Goal: Task Accomplishment & Management: Use online tool/utility

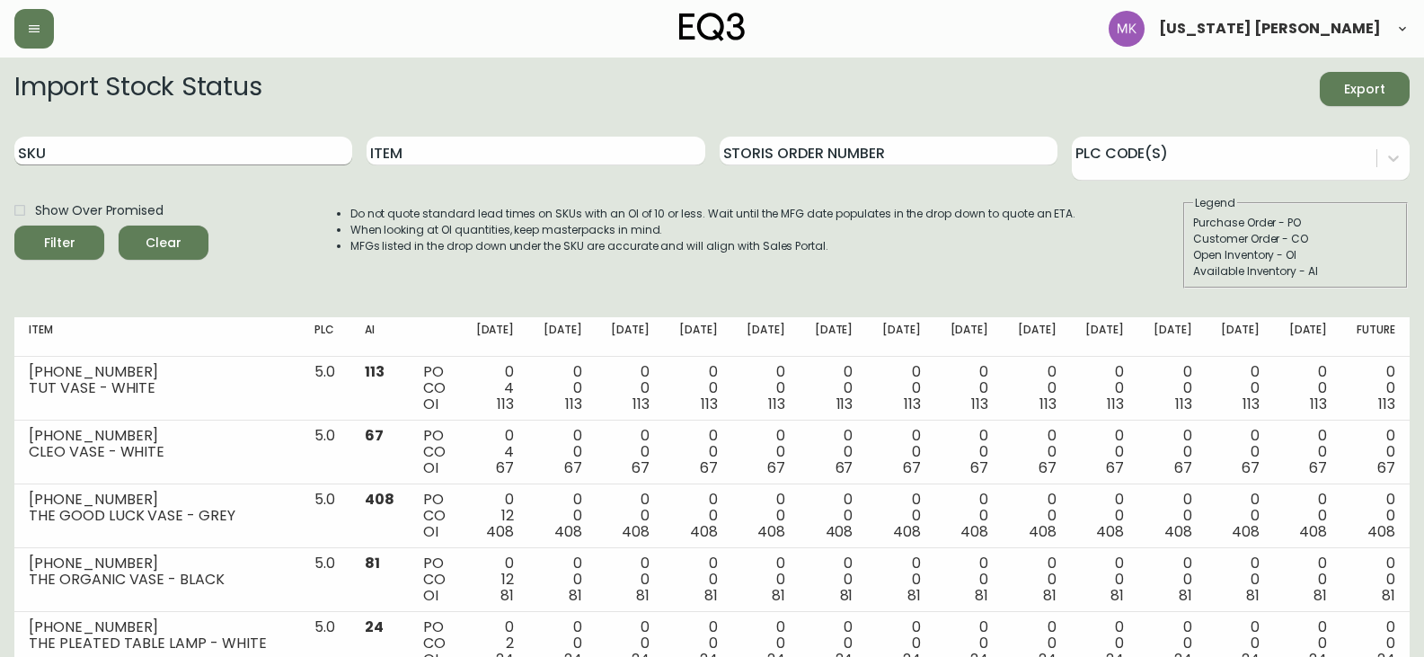
click at [247, 148] on input "SKU" at bounding box center [183, 151] width 338 height 29
paste input "[PHONE_NUMBER]"
click at [14, 226] on button "Filter" at bounding box center [59, 243] width 90 height 34
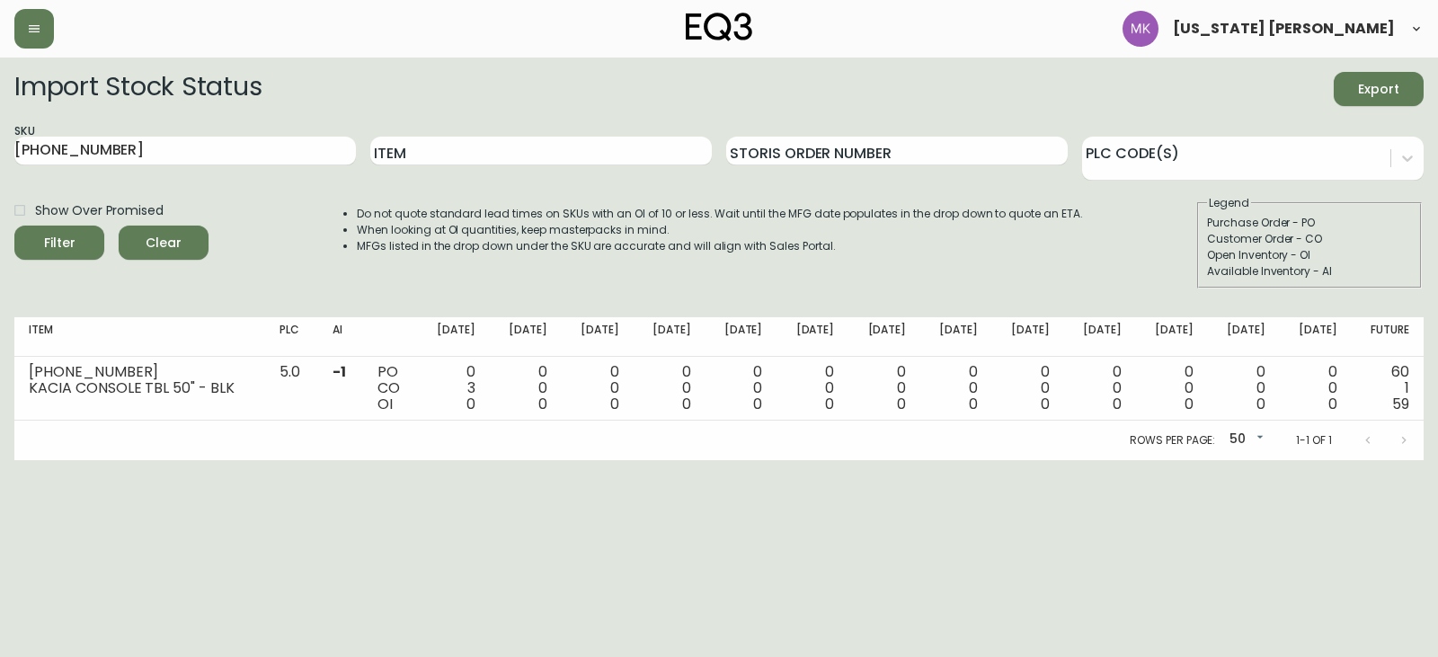
drag, startPoint x: 115, startPoint y: 155, endPoint x: -340, endPoint y: 115, distance: 456.4
click at [0, 115] on html "[US_STATE] [PERSON_NAME] Import Stock Status Export SKU [PHONE_NUMBER] Item Sto…" at bounding box center [719, 230] width 1438 height 460
paste input "033"
click at [14, 226] on button "Filter" at bounding box center [59, 243] width 90 height 34
click at [111, 129] on div "SKU [PHONE_NUMBER]" at bounding box center [184, 151] width 341 height 58
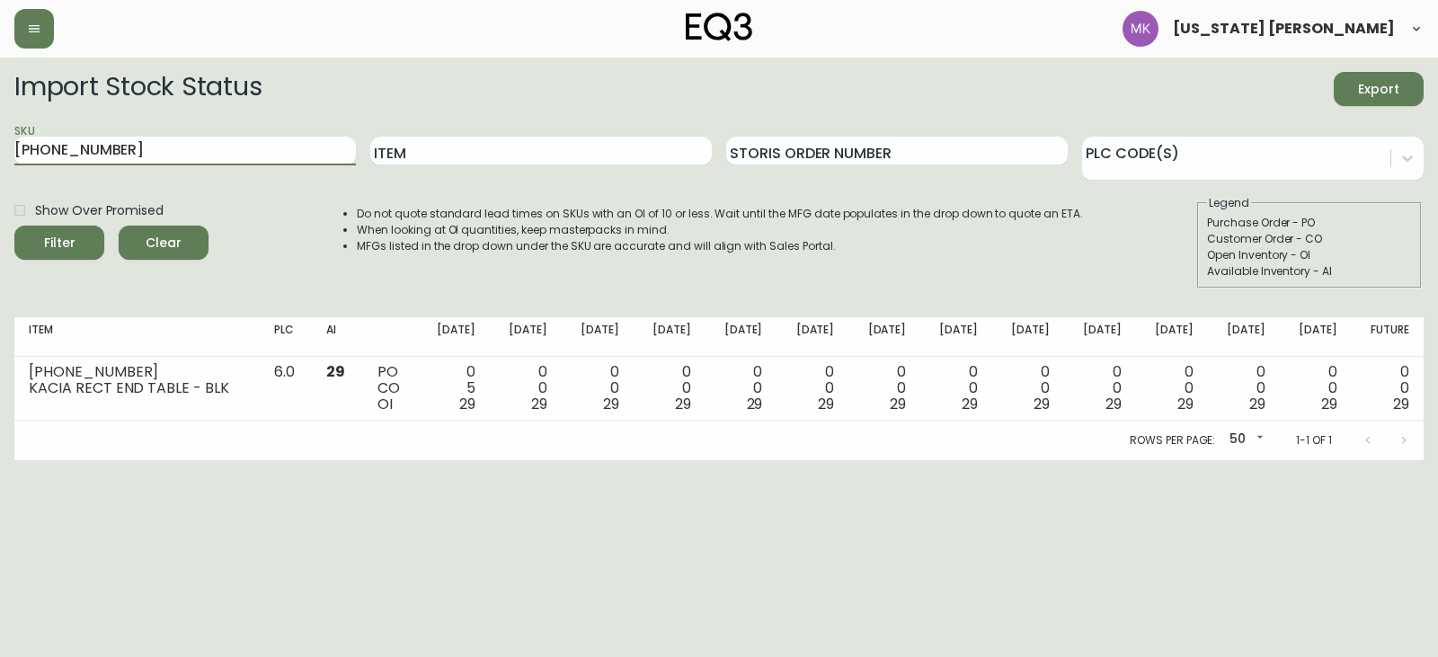
drag, startPoint x: 104, startPoint y: 148, endPoint x: -159, endPoint y: 129, distance: 264.0
click at [0, 129] on html "[US_STATE] [PERSON_NAME] Import Stock Status Export SKU [PHONE_NUMBER] Item Sto…" at bounding box center [719, 230] width 1438 height 460
paste input "0-49"
click at [14, 226] on button "Filter" at bounding box center [59, 243] width 90 height 34
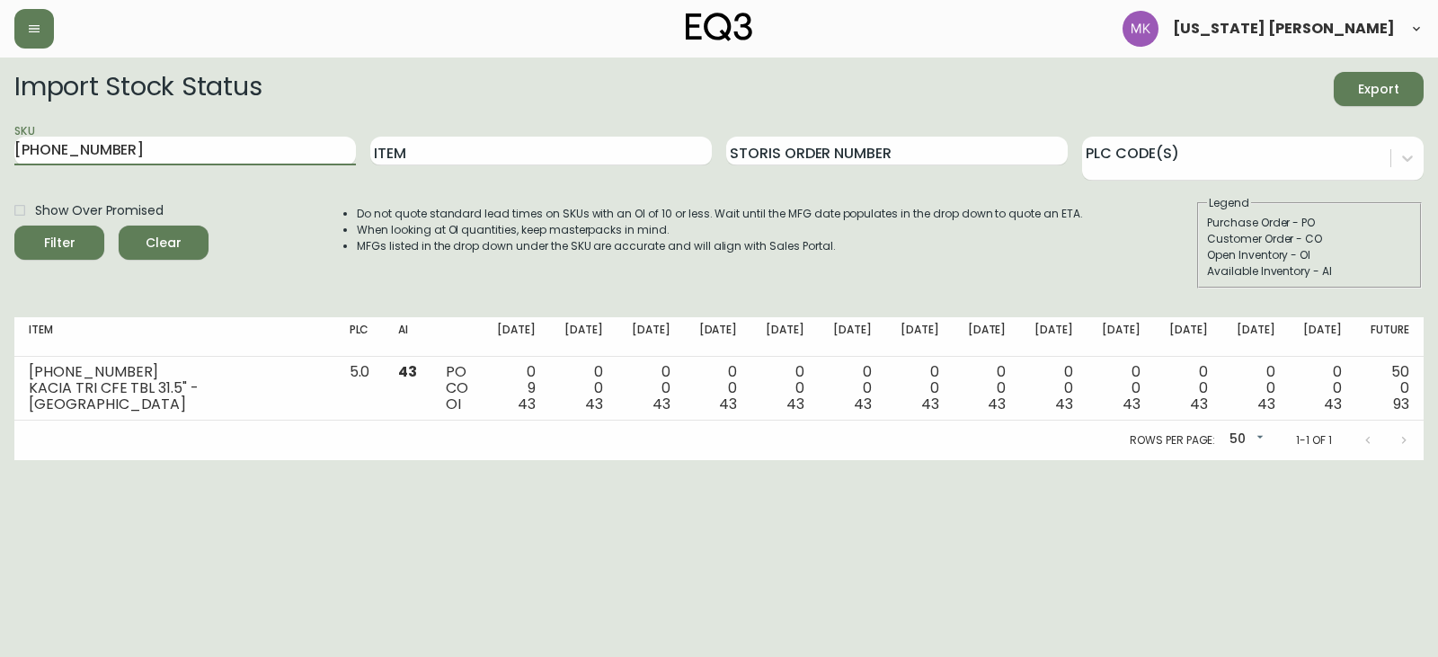
drag, startPoint x: 91, startPoint y: 150, endPoint x: -277, endPoint y: 150, distance: 367.5
click at [0, 150] on html "[US_STATE] [PERSON_NAME] Import Stock Status Export SKU [PHONE_NUMBER] Item Sto…" at bounding box center [719, 230] width 1438 height 460
paste input "1"
type input "[PHONE_NUMBER]"
click at [14, 226] on button "Filter" at bounding box center [59, 243] width 90 height 34
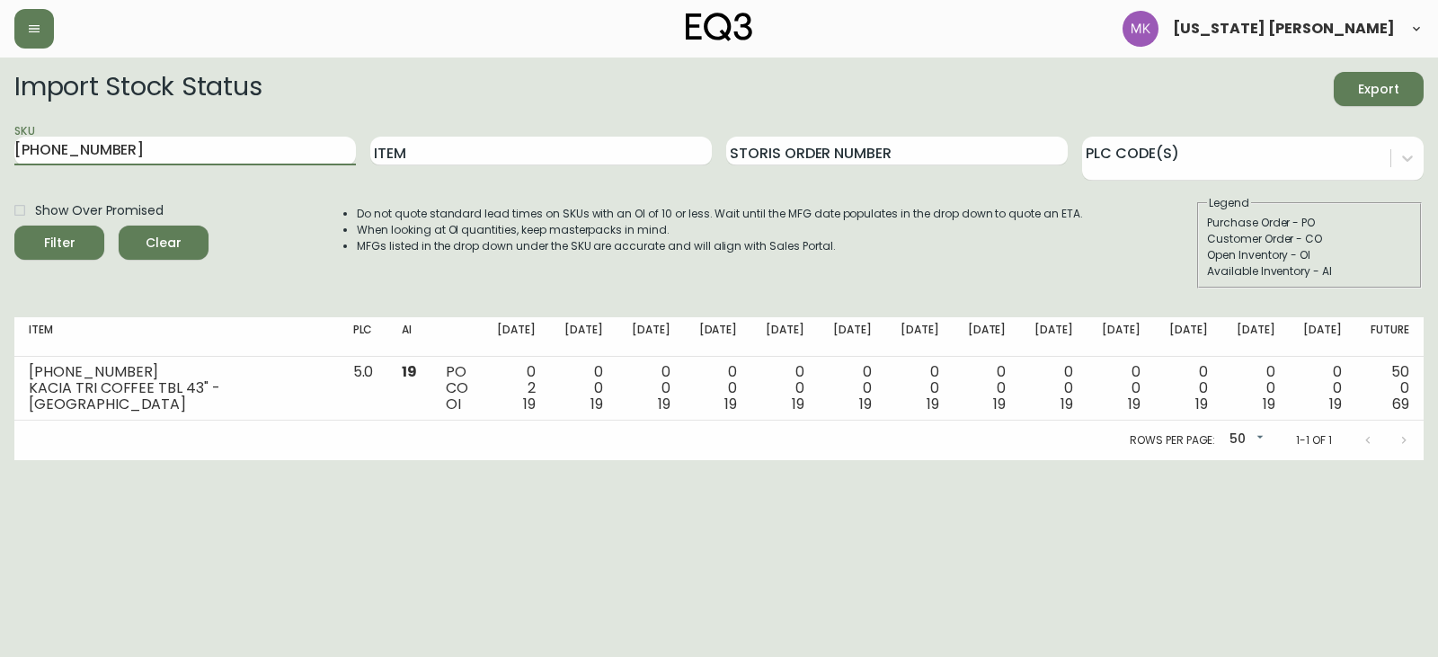
drag, startPoint x: 116, startPoint y: 158, endPoint x: -73, endPoint y: 143, distance: 189.3
click at [0, 143] on html "[US_STATE] [PERSON_NAME] Import Stock Status Export SKU [PHONE_NUMBER] Item Sto…" at bounding box center [719, 230] width 1438 height 460
click at [120, 144] on input "SKU" at bounding box center [184, 151] width 341 height 29
paste input "[PHONE_NUMBER]"
click at [14, 226] on button "Filter" at bounding box center [59, 243] width 90 height 34
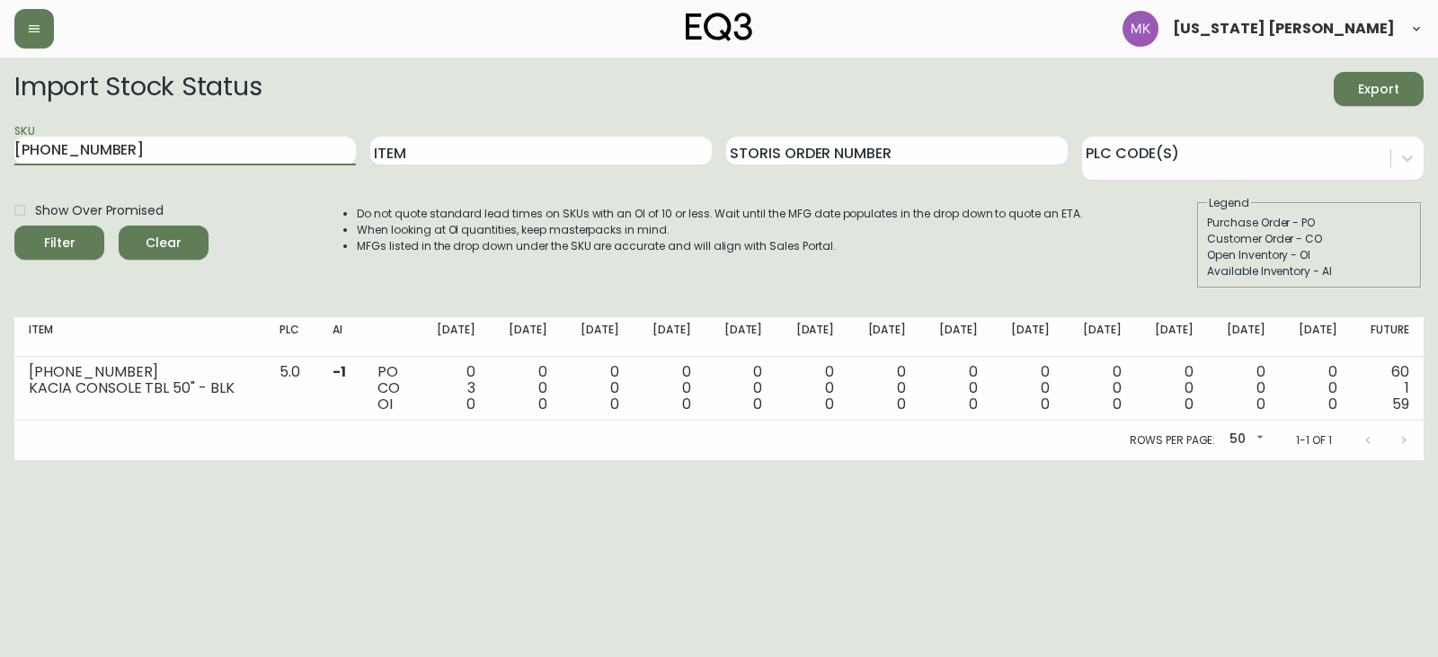
drag, startPoint x: 96, startPoint y: 152, endPoint x: -186, endPoint y: 122, distance: 283.7
click at [0, 122] on html "[US_STATE] [PERSON_NAME] Import Stock Status Export SKU [PHONE_NUMBER] Item Sto…" at bounding box center [719, 230] width 1438 height 460
paste input "033"
click at [14, 226] on button "Filter" at bounding box center [59, 243] width 90 height 34
drag, startPoint x: -76, startPoint y: 129, endPoint x: -104, endPoint y: 128, distance: 27.9
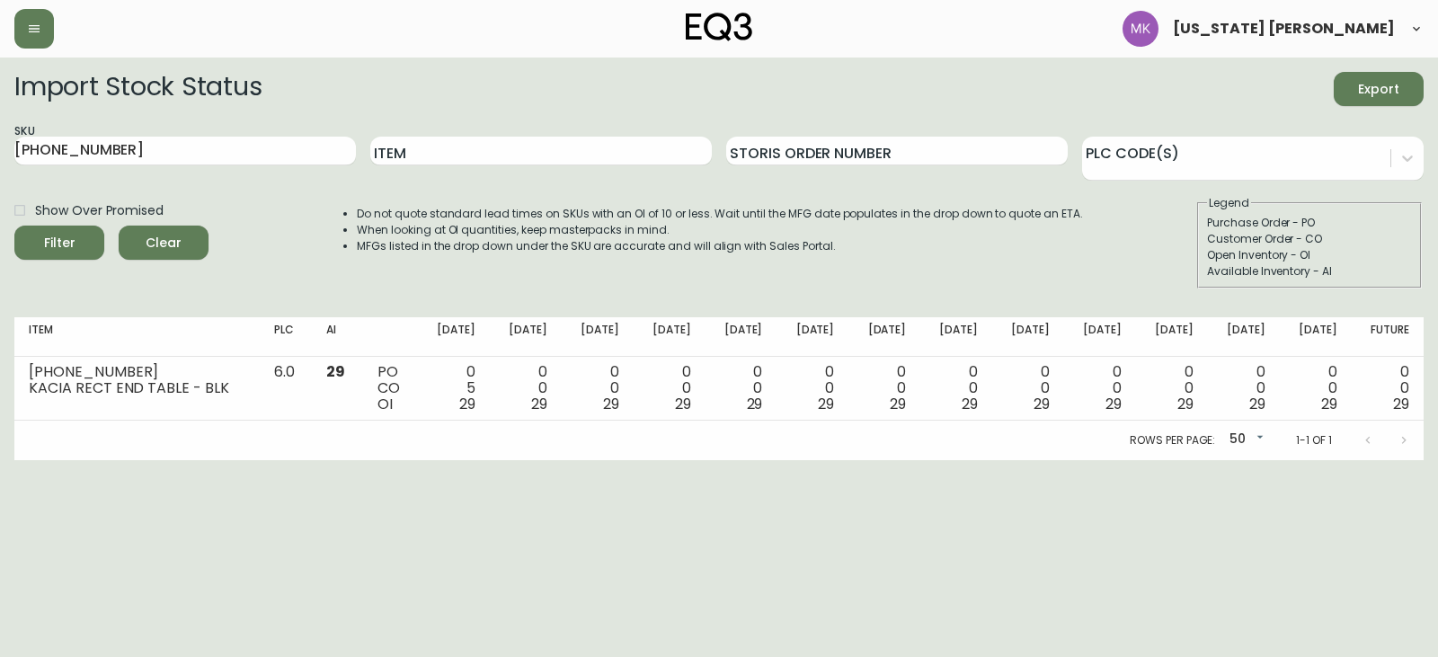
click at [0, 128] on html "[US_STATE] [PERSON_NAME] Import Stock Status Export SKU [PHONE_NUMBER] Item Sto…" at bounding box center [719, 230] width 1438 height 460
paste input "0-49"
click at [14, 226] on button "Filter" at bounding box center [59, 243] width 90 height 34
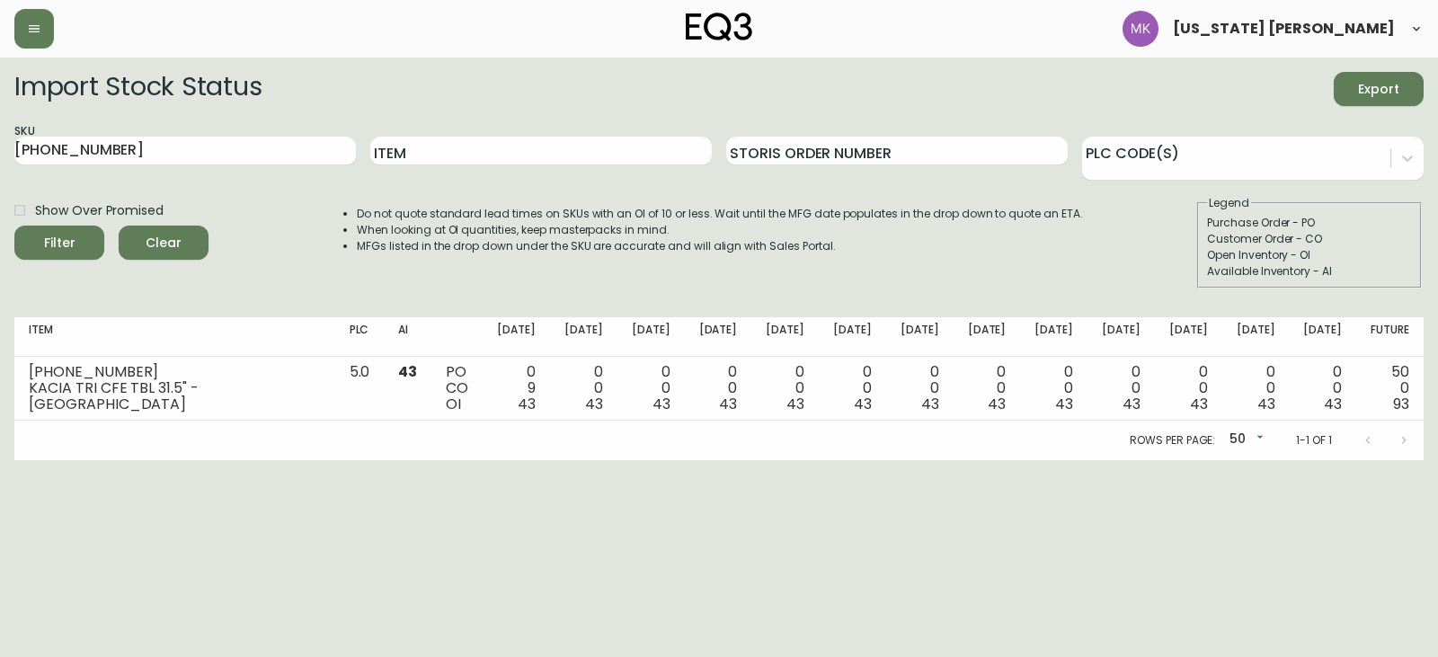
drag, startPoint x: -26, startPoint y: 118, endPoint x: -297, endPoint y: 87, distance: 272.2
click at [0, 87] on html "[US_STATE] [PERSON_NAME] Import Stock Status Export SKU [PHONE_NUMBER] Item Sto…" at bounding box center [719, 230] width 1438 height 460
paste input "1"
type input "[PHONE_NUMBER]"
click at [14, 226] on button "Filter" at bounding box center [59, 243] width 90 height 34
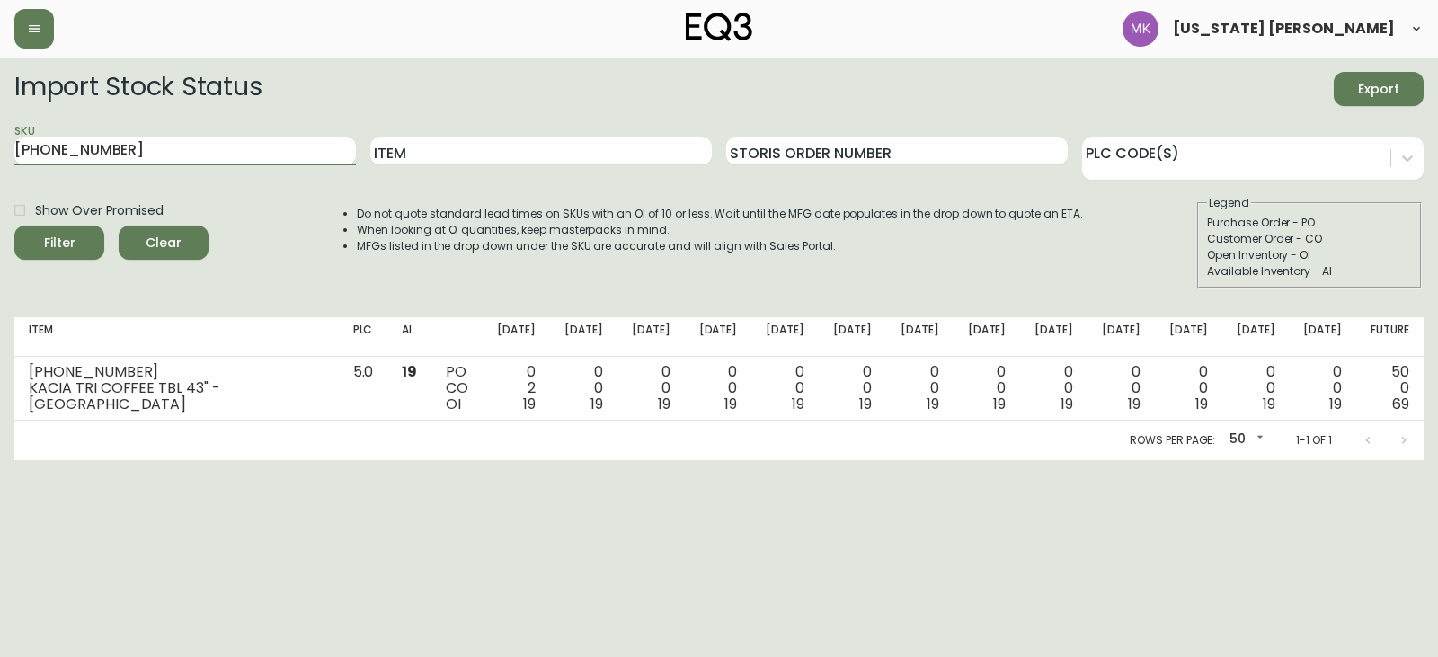
drag, startPoint x: 140, startPoint y: 153, endPoint x: -66, endPoint y: 148, distance: 206.7
click at [0, 148] on html "[US_STATE] [PERSON_NAME] Import Stock Status Export SKU [PHONE_NUMBER] Item Sto…" at bounding box center [719, 230] width 1438 height 460
click at [416, 158] on input "Item" at bounding box center [540, 151] width 341 height 29
type input "JACIA JAVA"
click at [14, 226] on button "Filter" at bounding box center [59, 243] width 90 height 34
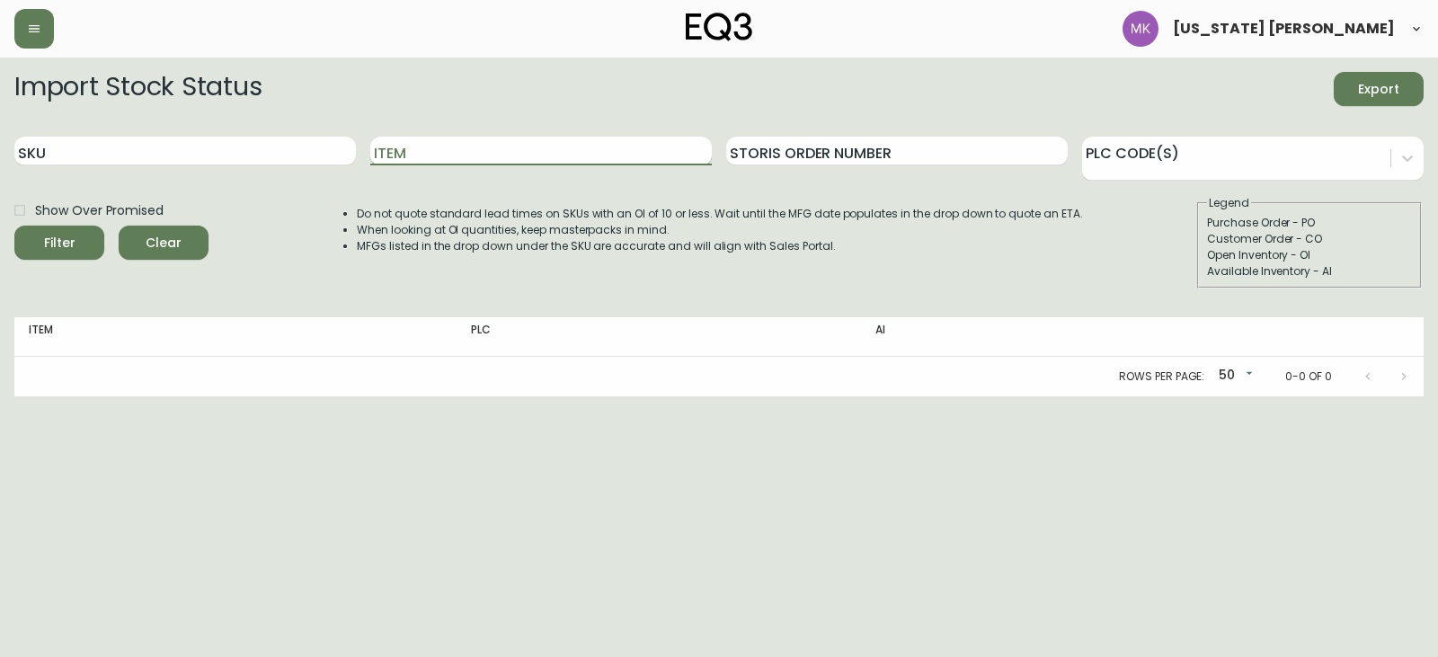
click at [439, 156] on input "Item" at bounding box center [540, 151] width 341 height 29
type input "KACIA"
click at [14, 226] on button "Filter" at bounding box center [59, 243] width 90 height 34
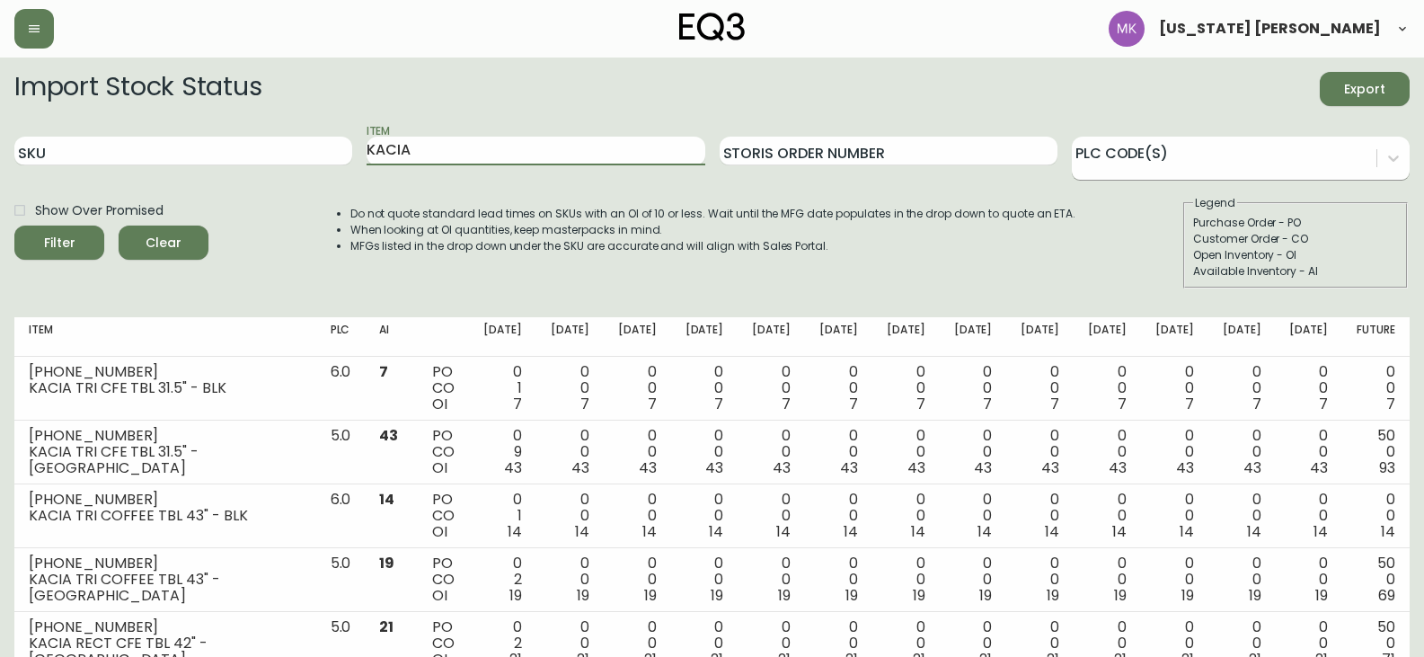
click at [1258, 163] on div at bounding box center [1224, 155] width 305 height 27
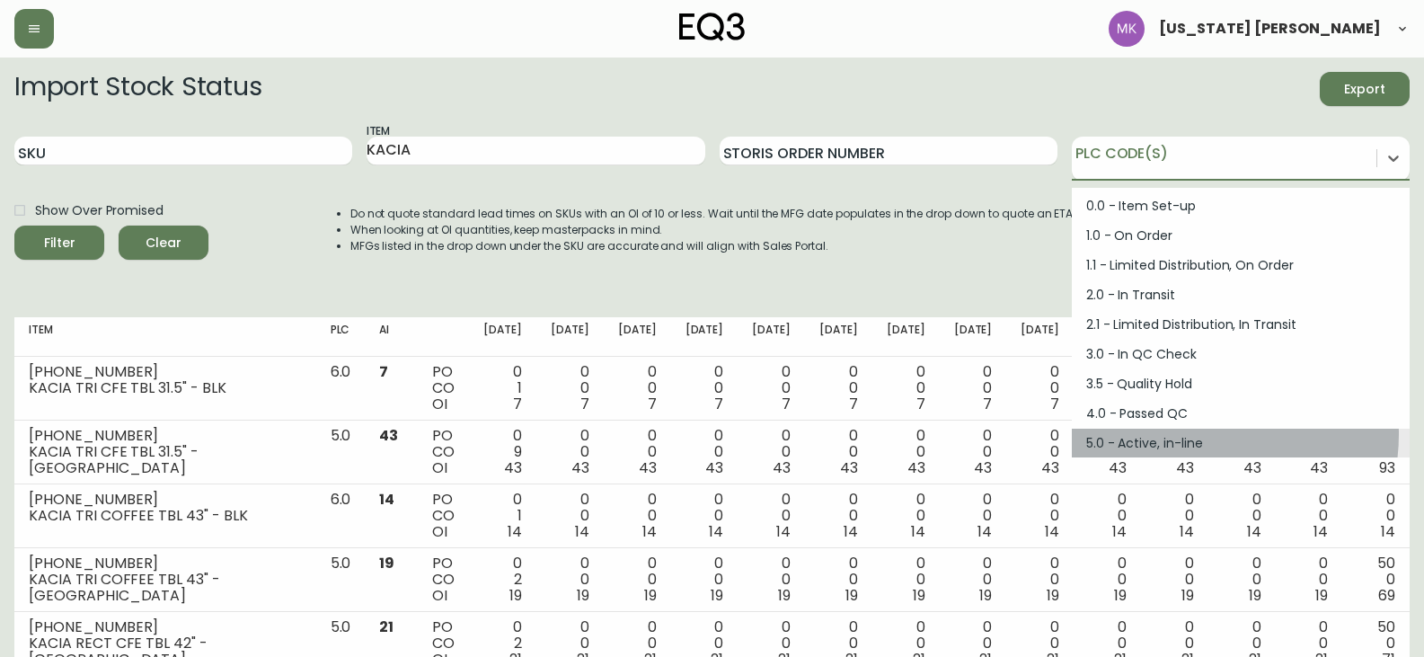
click at [1198, 434] on div "5.0 - Active, in-line" at bounding box center [1241, 444] width 338 height 30
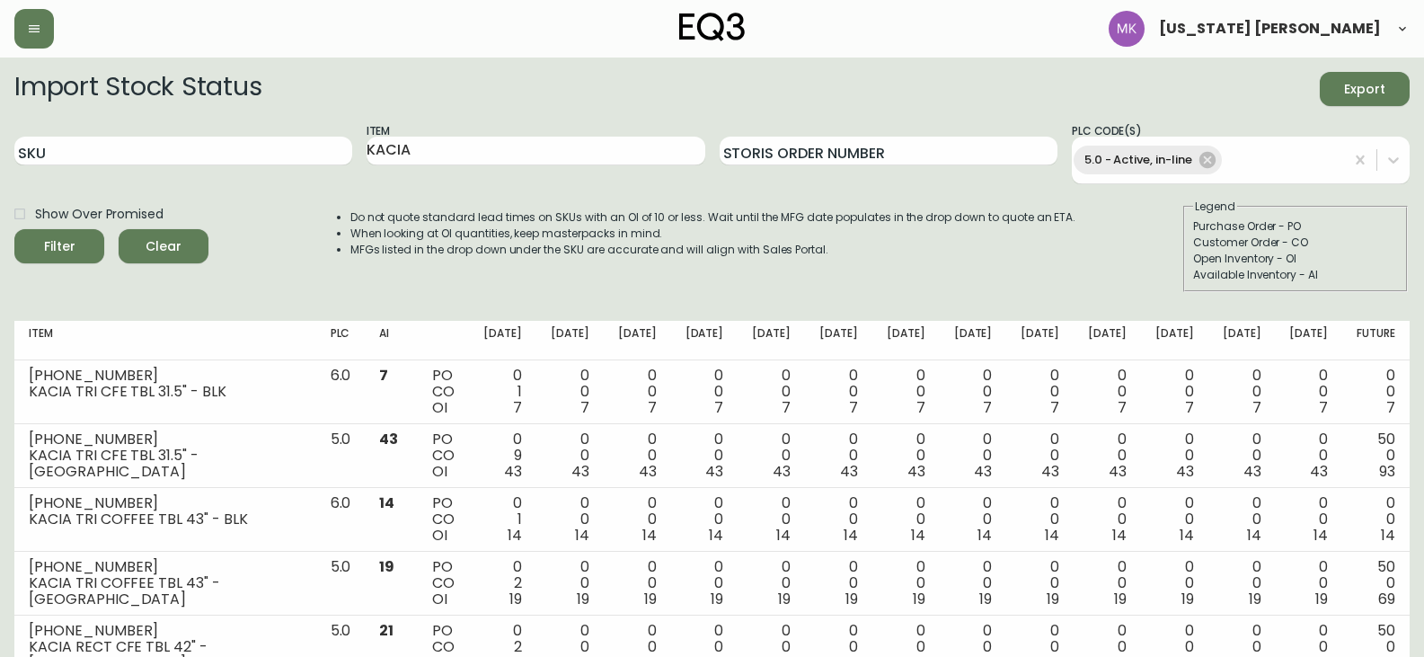
click at [72, 268] on div "Show Over Promised Filter Clear" at bounding box center [111, 245] width 194 height 93
click at [81, 251] on span "Filter" at bounding box center [59, 246] width 61 height 22
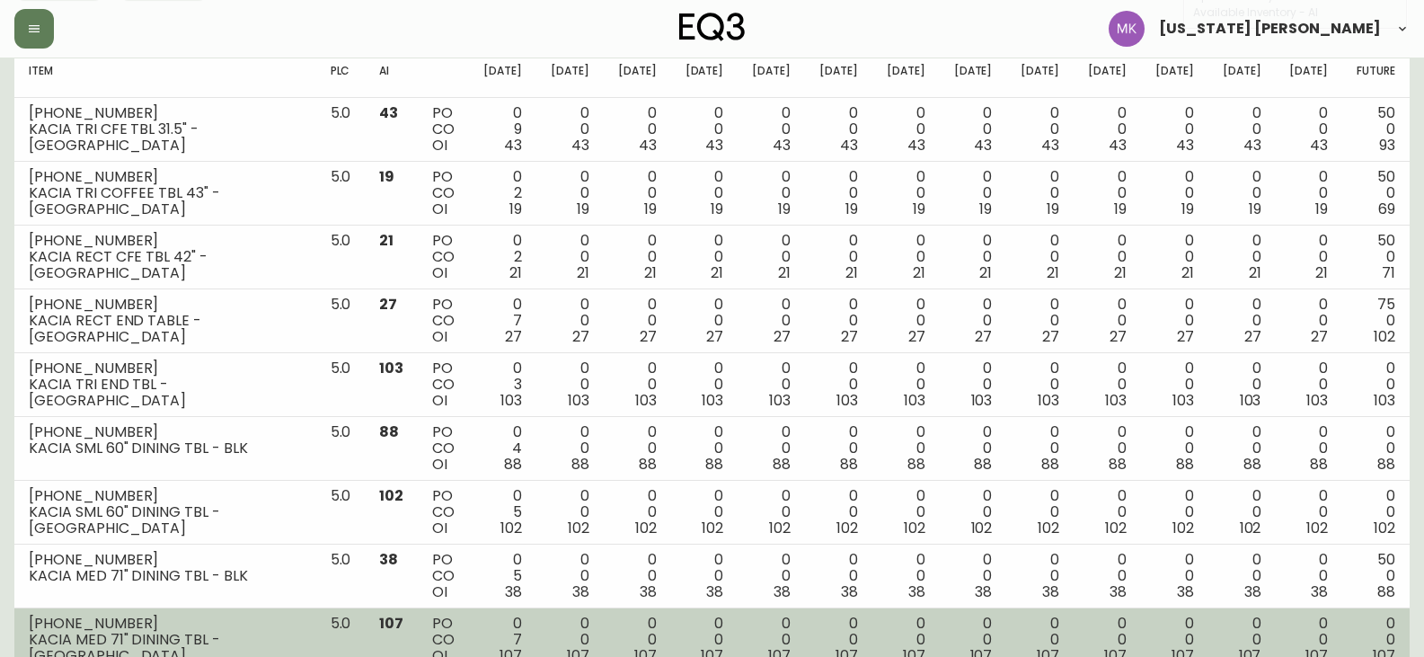
scroll to position [236, 0]
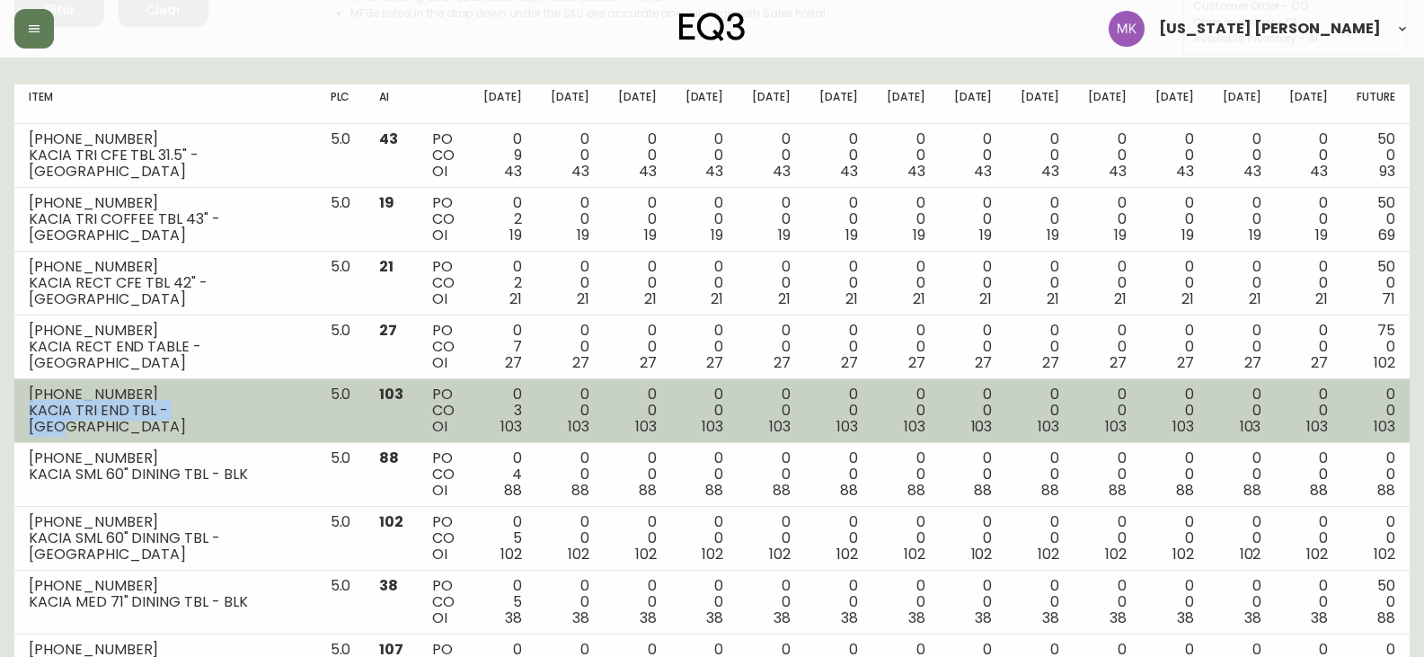
drag, startPoint x: 218, startPoint y: 421, endPoint x: 15, endPoint y: 414, distance: 203.2
click at [15, 414] on td "[PHONE_NUMBER] KACIA TRI END TBL - [GEOGRAPHIC_DATA]" at bounding box center [165, 411] width 302 height 64
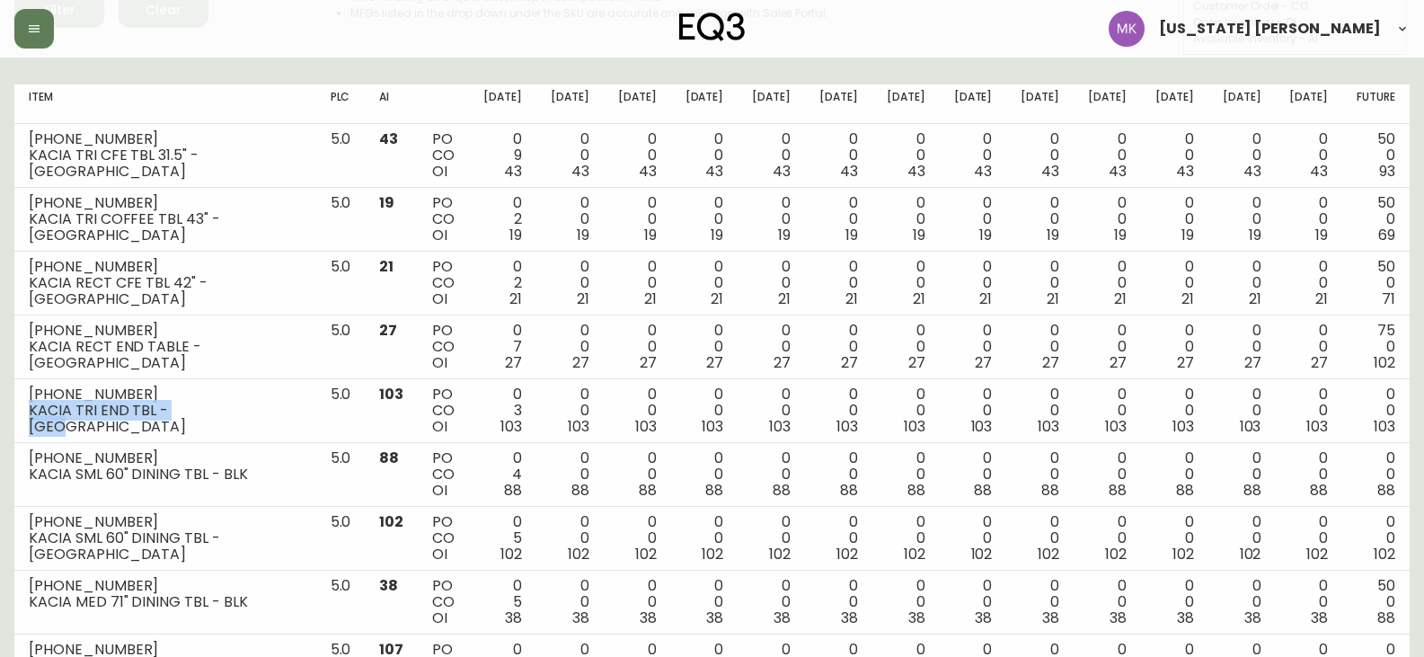
copy div "KACIA TRI END TBL - [GEOGRAPHIC_DATA]"
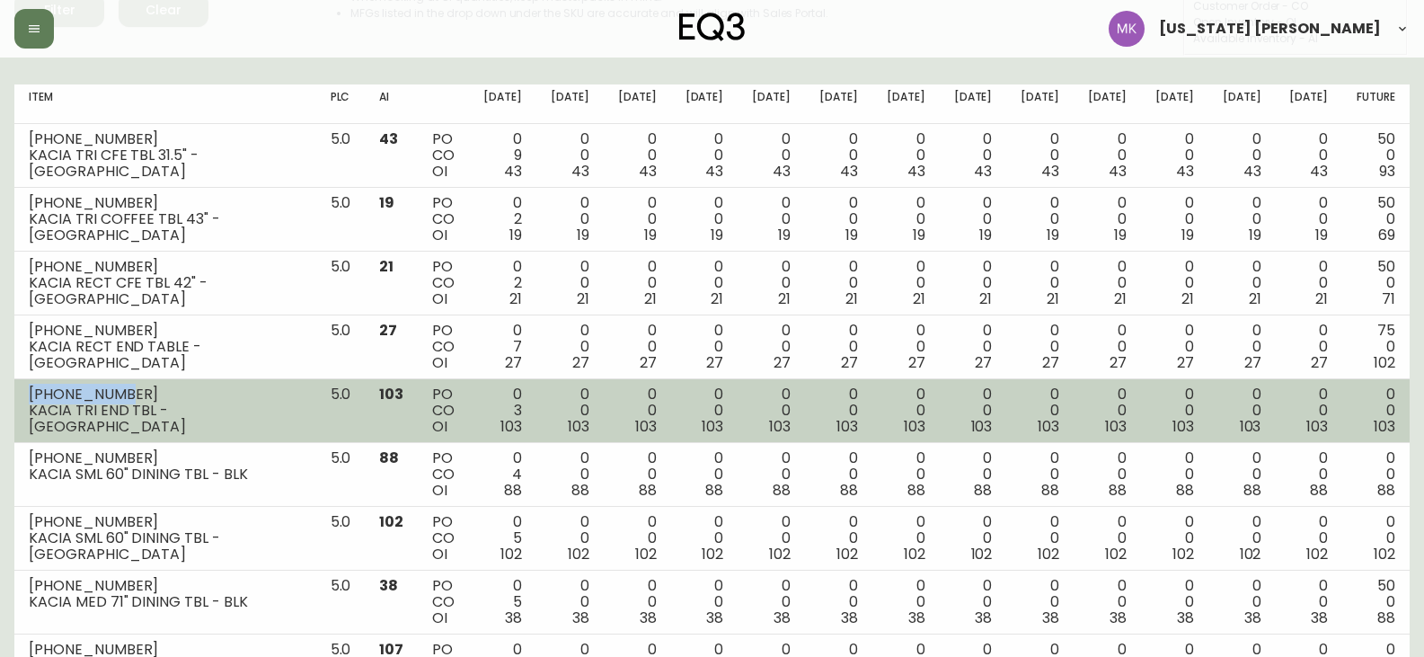
drag, startPoint x: 154, startPoint y: 391, endPoint x: 18, endPoint y: 387, distance: 135.7
click at [18, 387] on td "[PHONE_NUMBER] KACIA TRI END TBL - [GEOGRAPHIC_DATA]" at bounding box center [165, 411] width 302 height 64
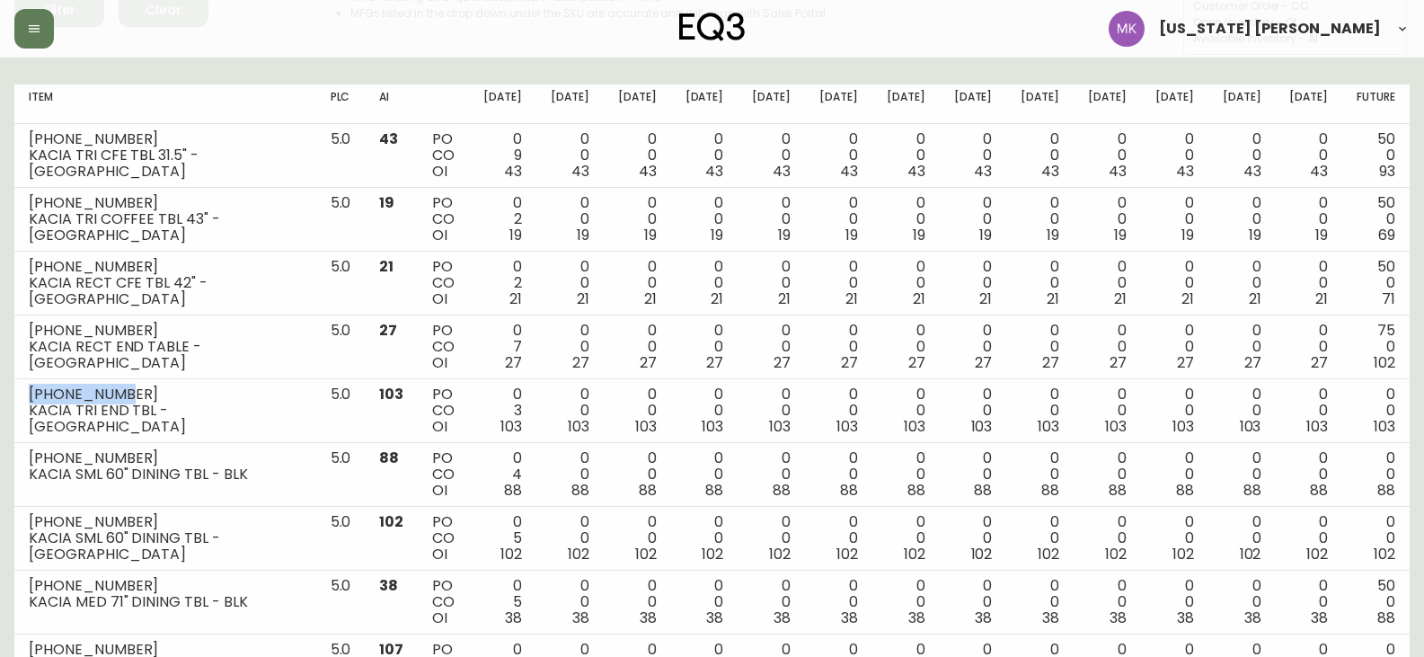
copy div "[PHONE_NUMBER]"
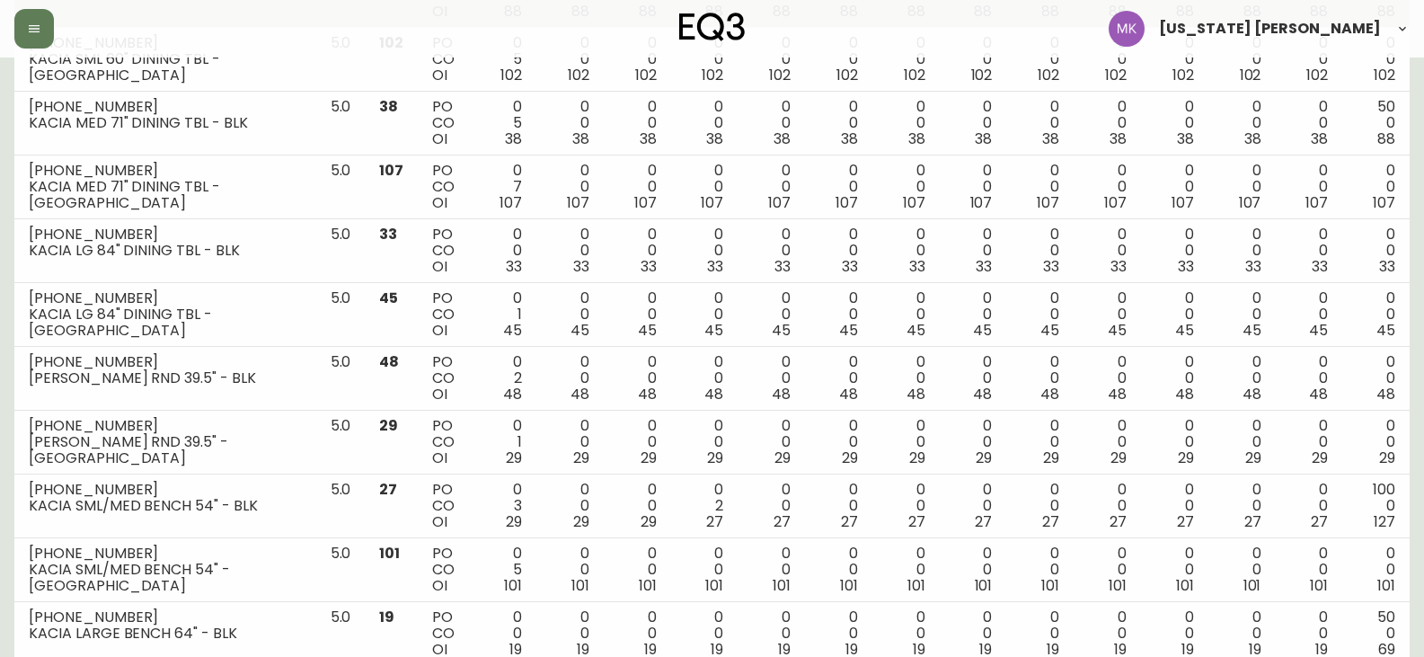
scroll to position [955, 0]
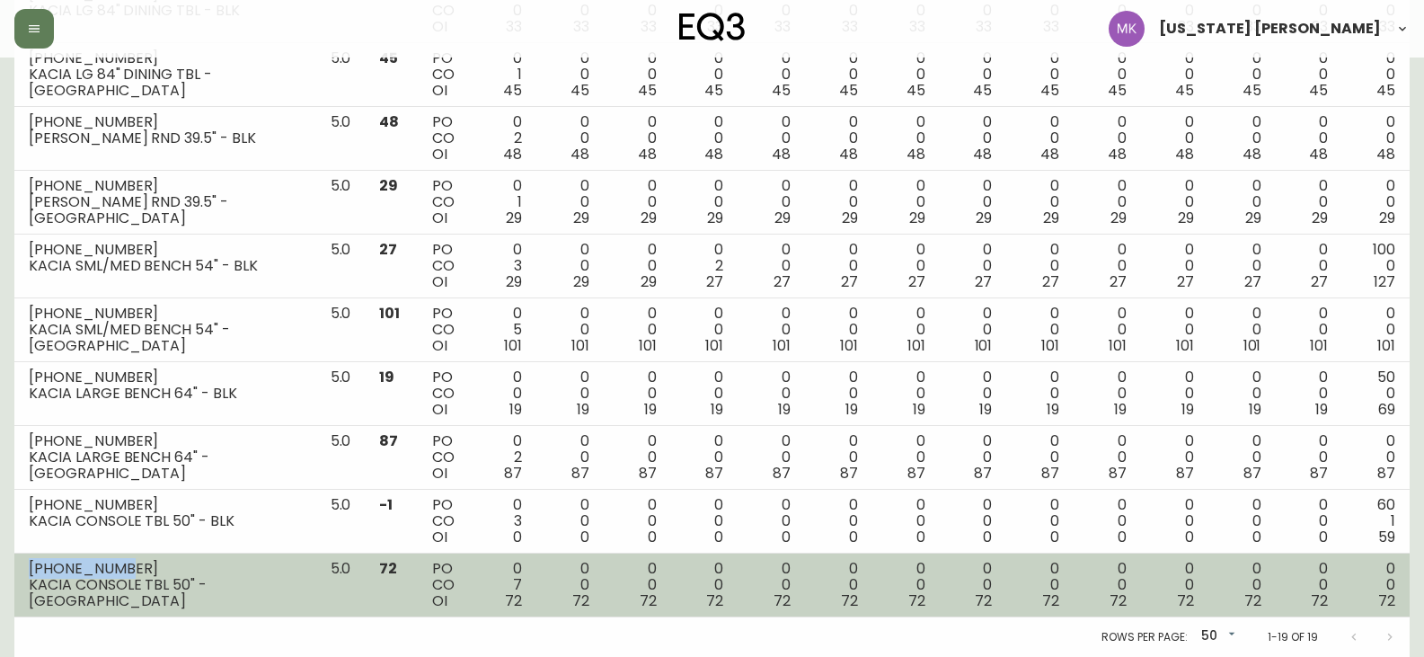
drag, startPoint x: 126, startPoint y: 567, endPoint x: 22, endPoint y: 572, distance: 103.4
click at [22, 572] on td "[PHONE_NUMBER] KACIA CONSOLE TBL 50" - [GEOGRAPHIC_DATA]" at bounding box center [165, 586] width 302 height 64
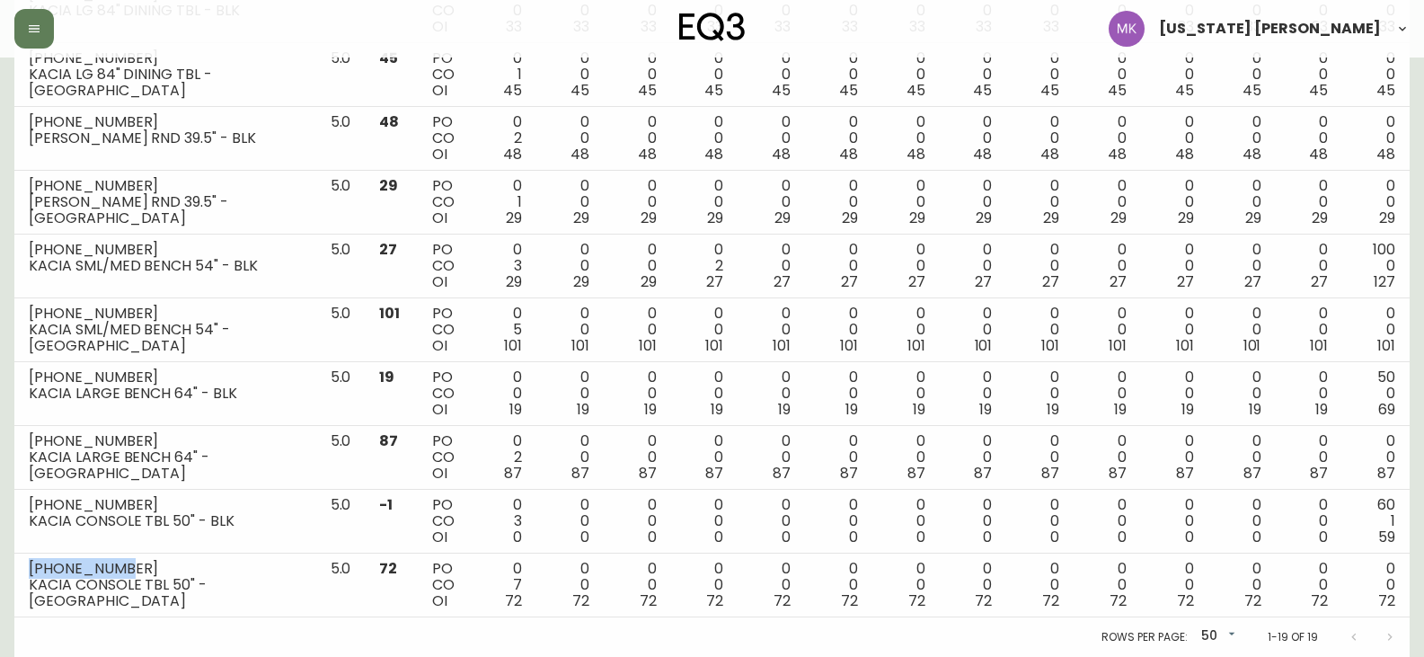
copy div "[PHONE_NUMBER]"
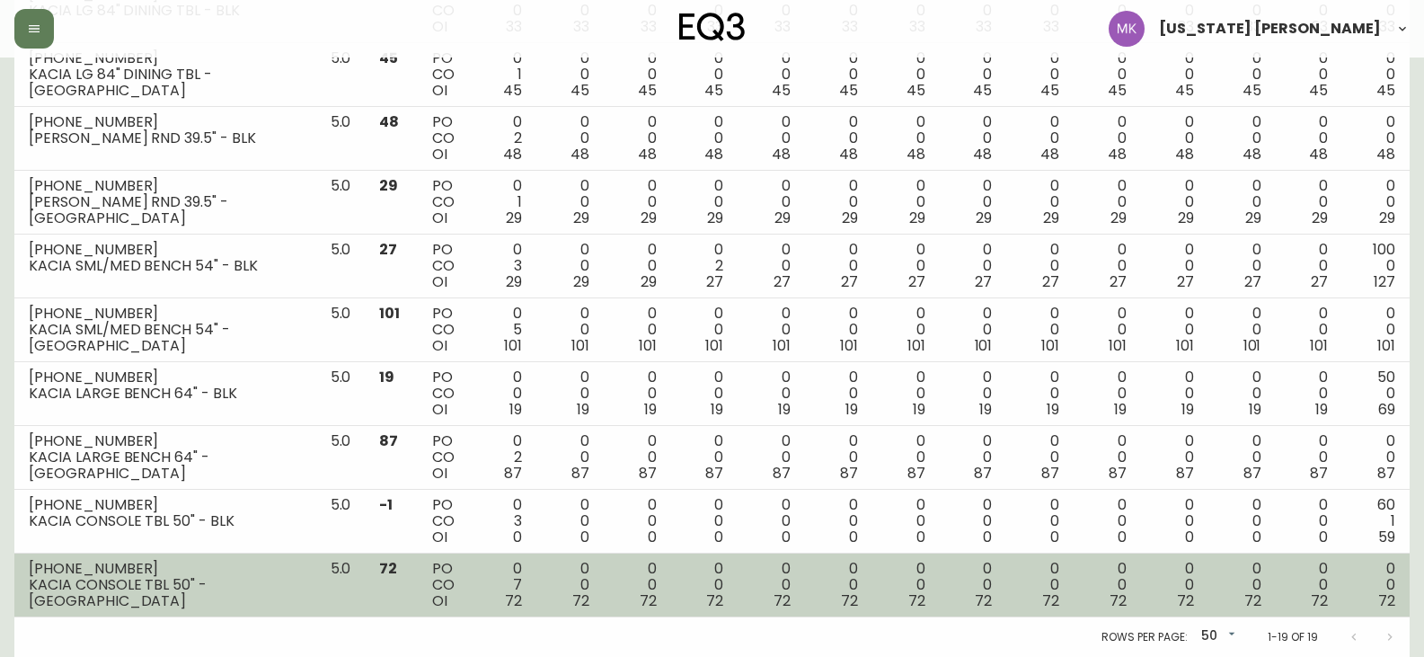
click at [245, 609] on td "[PHONE_NUMBER] KACIA CONSOLE TBL 50" - [GEOGRAPHIC_DATA]" at bounding box center [165, 586] width 302 height 64
drag, startPoint x: 257, startPoint y: 592, endPoint x: 21, endPoint y: 604, distance: 236.6
click at [21, 604] on td "[PHONE_NUMBER] KACIA CONSOLE TBL 50" - [GEOGRAPHIC_DATA]" at bounding box center [165, 586] width 302 height 64
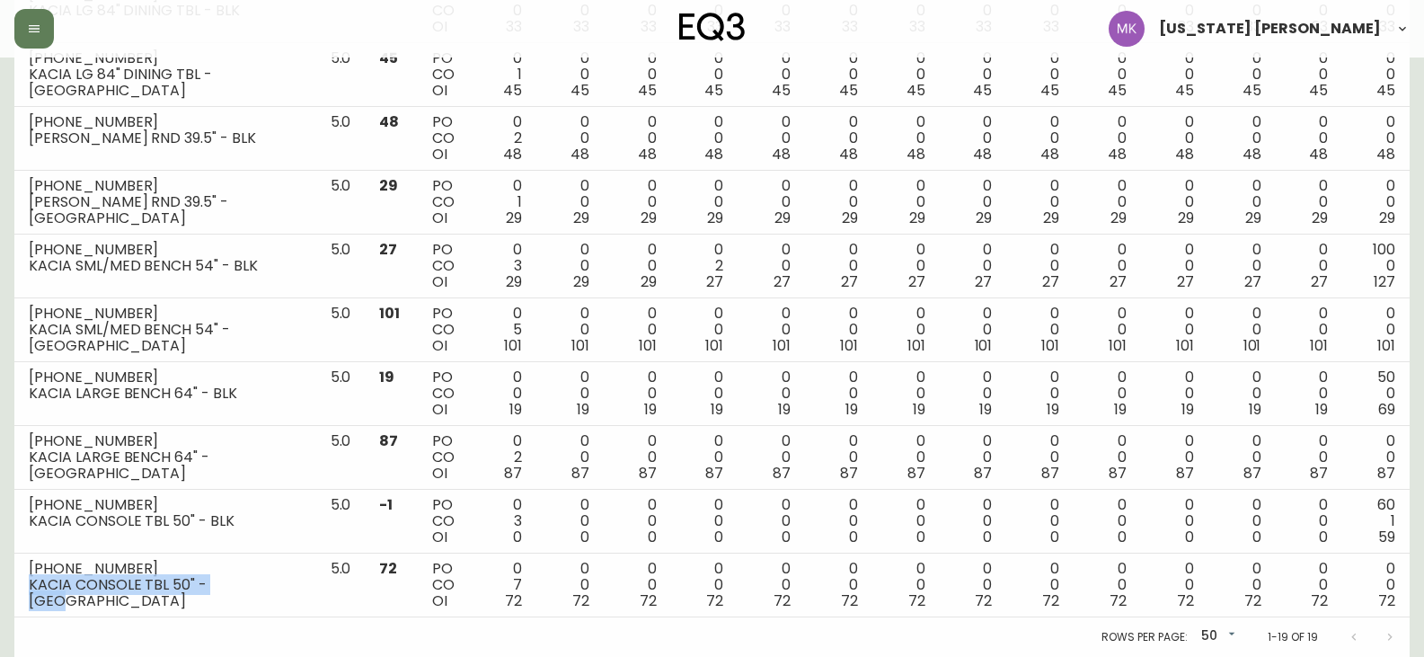
copy div "KACIA CONSOLE TBL 50" - [GEOGRAPHIC_DATA]"
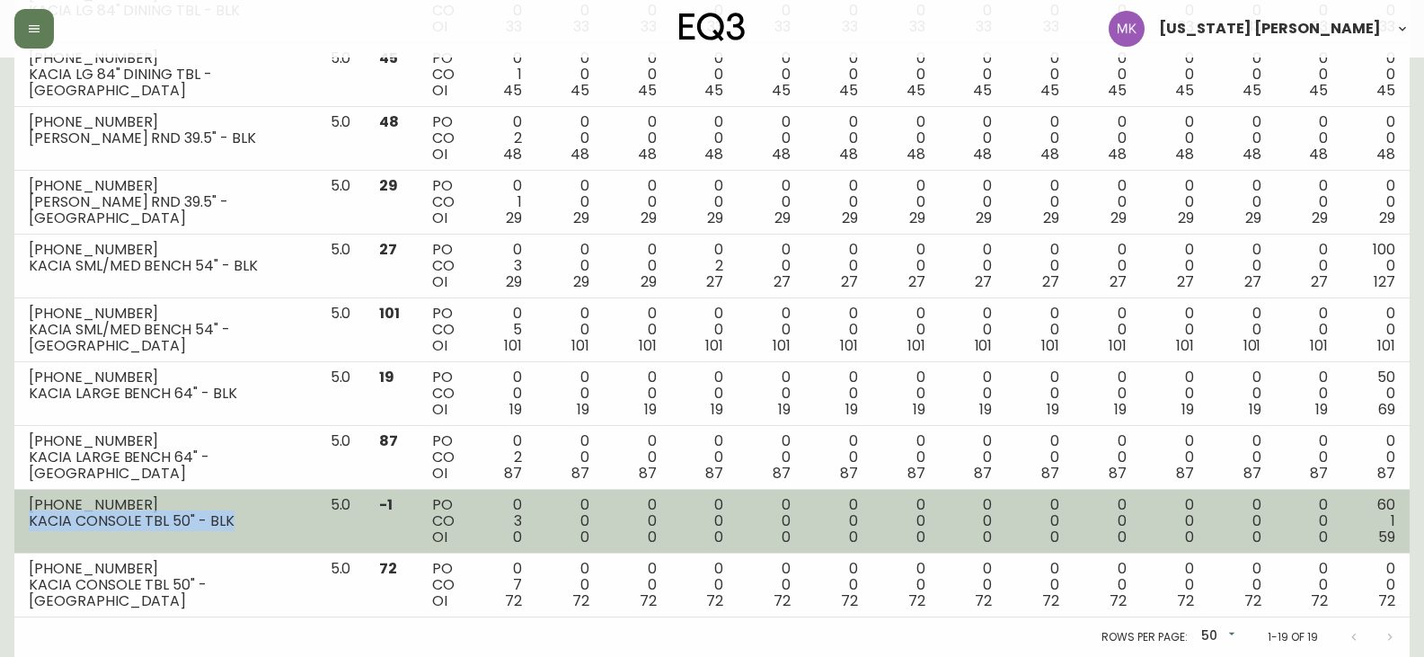
drag, startPoint x: 244, startPoint y: 524, endPoint x: 30, endPoint y: 520, distance: 214.8
click at [30, 520] on div "KACIA CONSOLE TBL 50" - BLK" at bounding box center [165, 521] width 273 height 16
copy div "KACIA CONSOLE TBL 50" - BLK"
drag, startPoint x: 116, startPoint y: 496, endPoint x: 28, endPoint y: 503, distance: 88.4
click at [28, 503] on td "[PHONE_NUMBER] KACIA CONSOLE TBL 50" - BLK" at bounding box center [165, 522] width 302 height 64
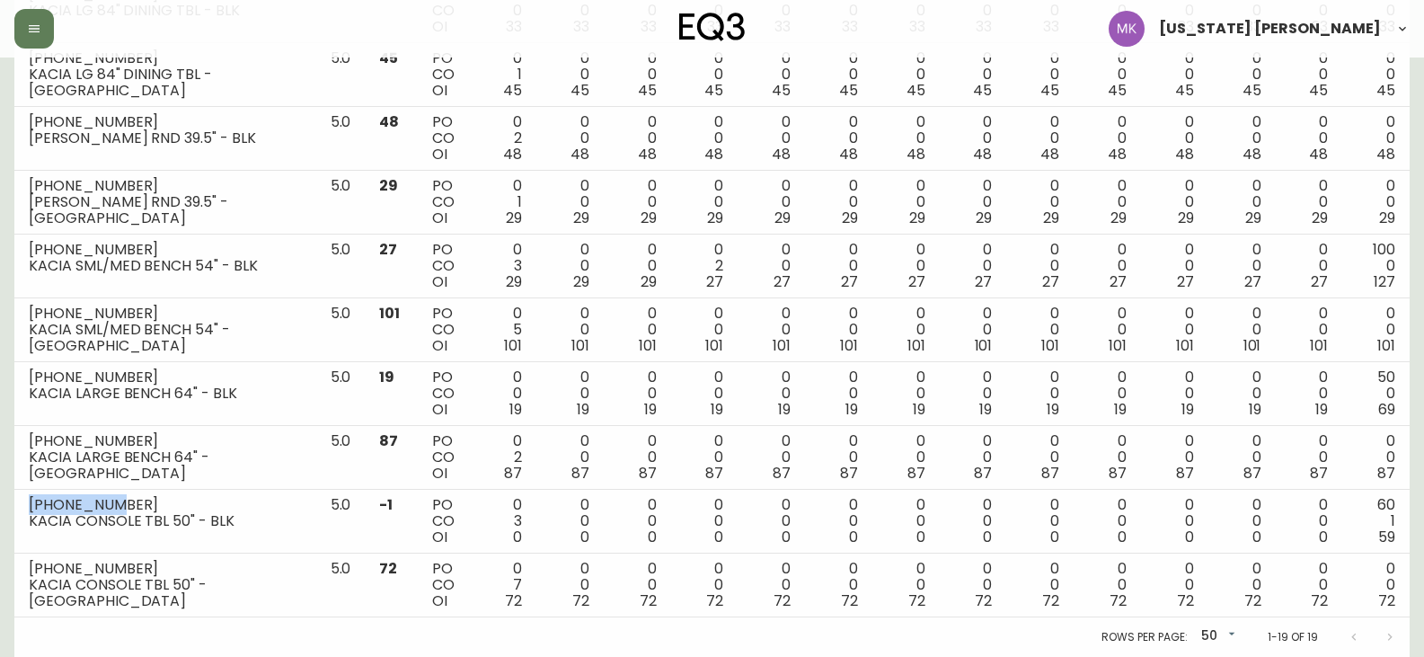
copy div "[PHONE_NUMBER]"
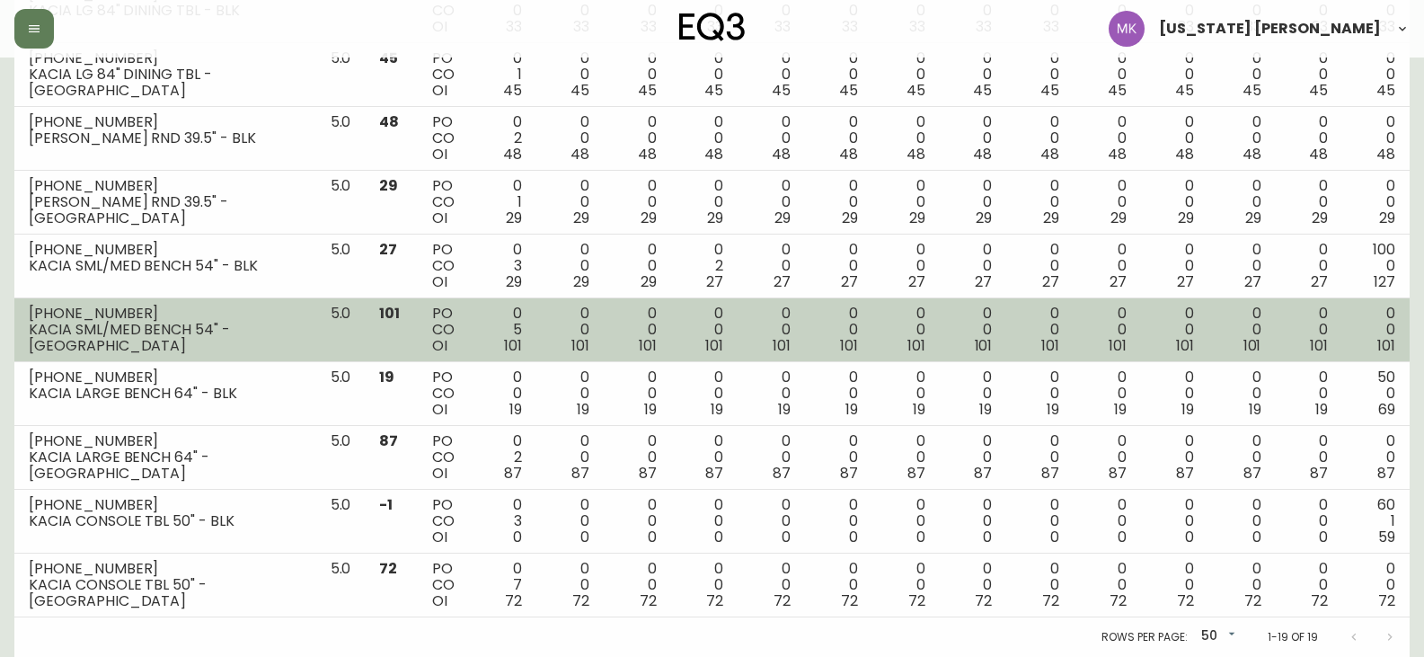
click at [216, 360] on td "[PHONE_NUMBER] KACIA SML/MED BENCH 54" - [GEOGRAPHIC_DATA]" at bounding box center [165, 330] width 302 height 64
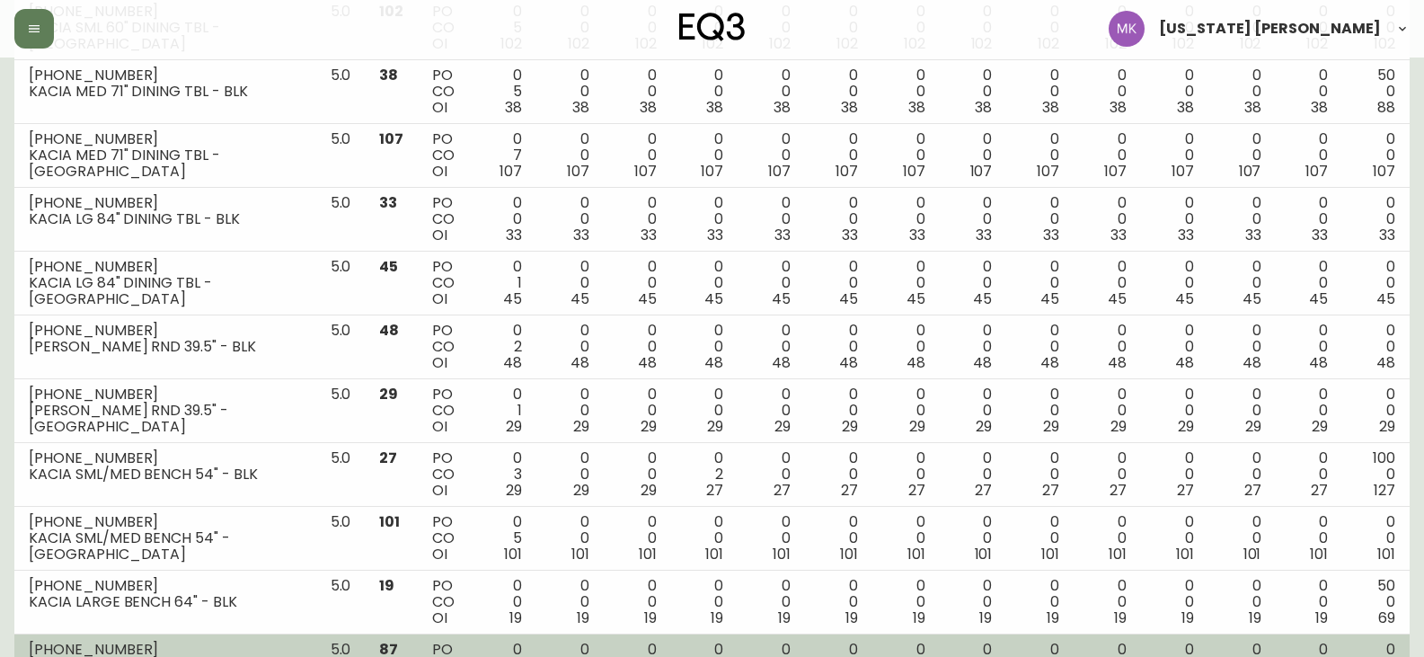
scroll to position [715, 0]
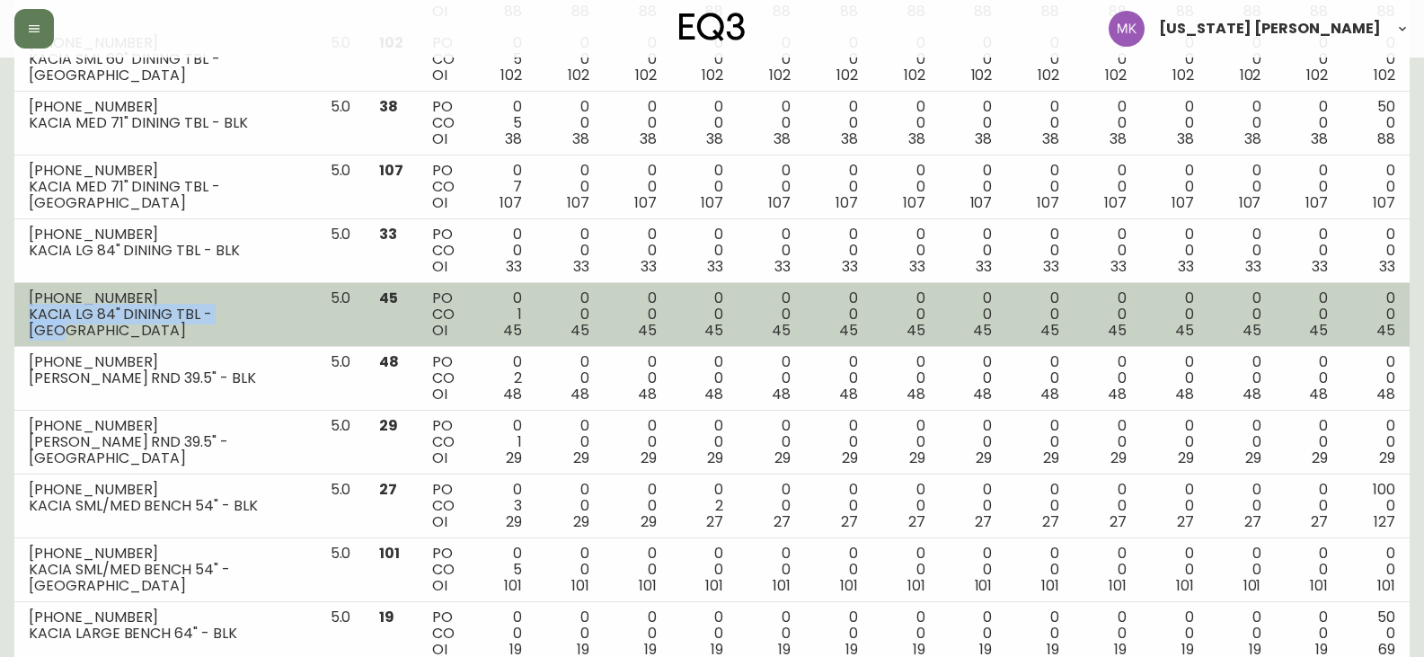
drag, startPoint x: 265, startPoint y: 317, endPoint x: 14, endPoint y: 330, distance: 251.0
click at [14, 330] on td "[PHONE_NUMBER] KACIA LG 84" DINING TBL - [GEOGRAPHIC_DATA]" at bounding box center [165, 315] width 302 height 64
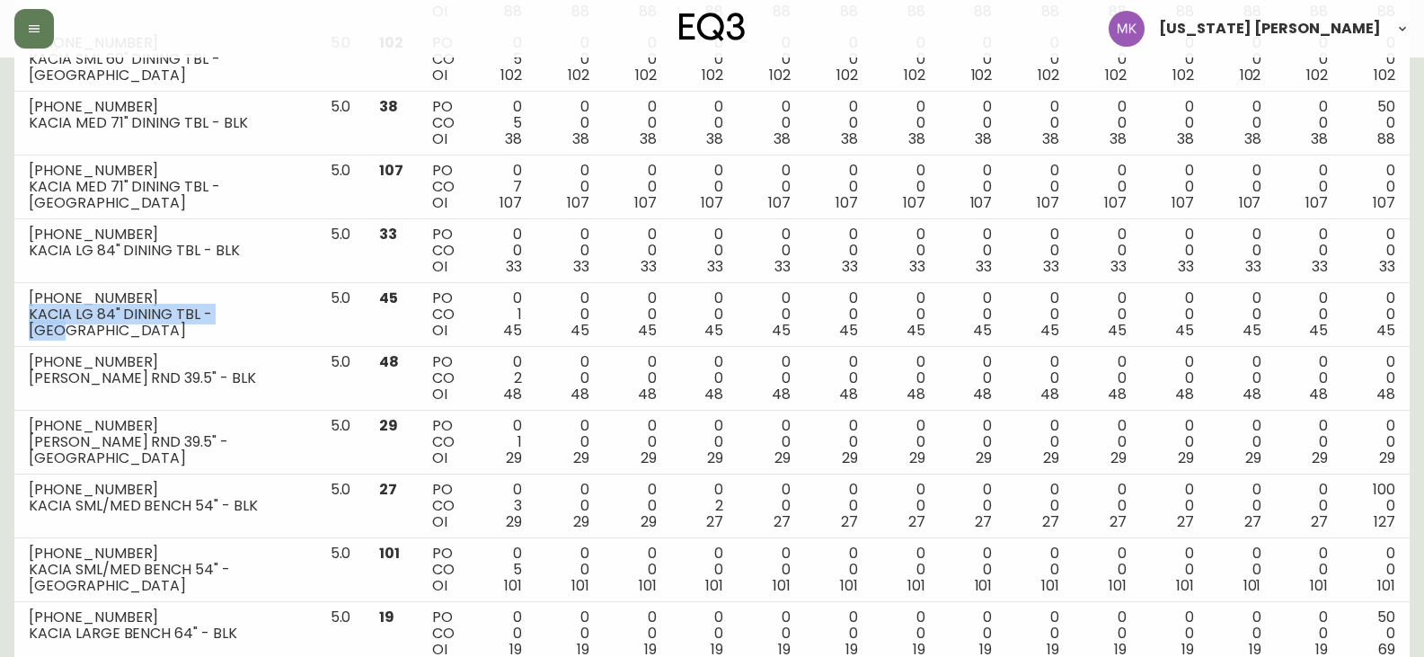
copy div "KACIA LG 84" DINING TBL - [GEOGRAPHIC_DATA]"
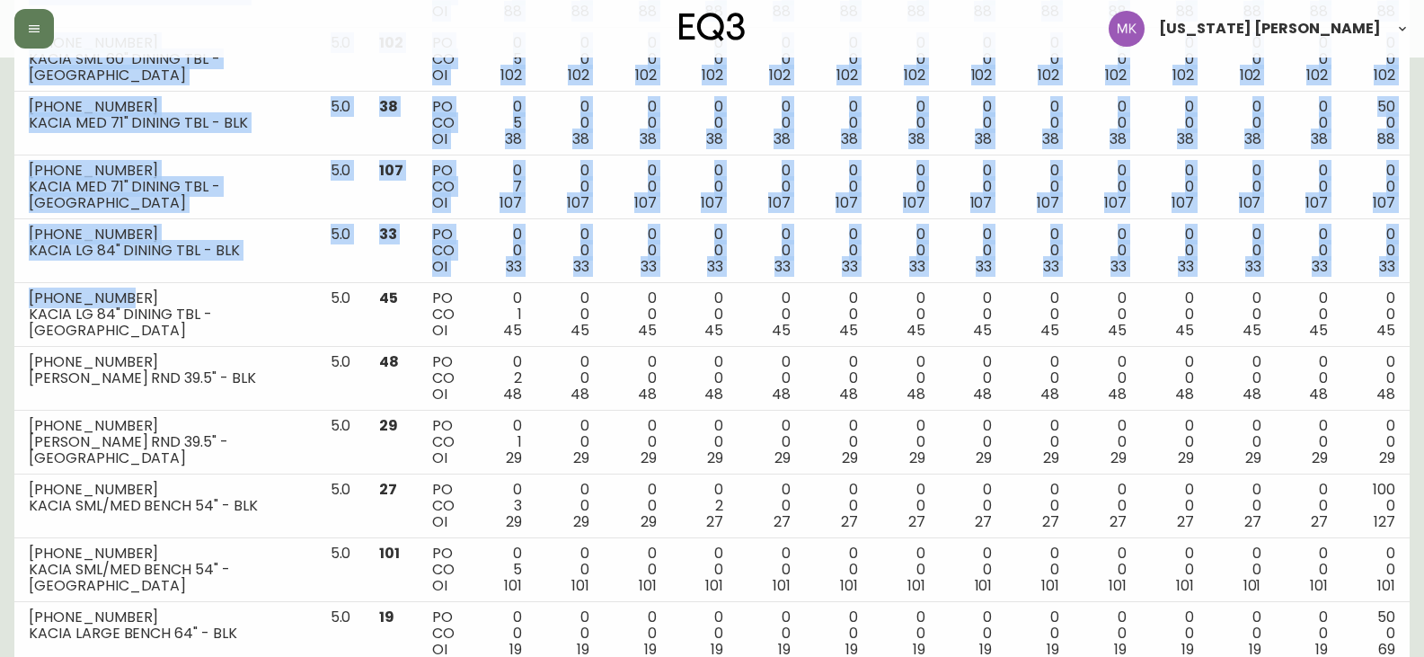
drag, startPoint x: 143, startPoint y: 297, endPoint x: 7, endPoint y: 295, distance: 135.7
click at [7, 295] on main "Import Stock Status Export SKU Item KACIA Storis Order Number PLC Code(s) 5.0 -…" at bounding box center [712, 119] width 1424 height 1555
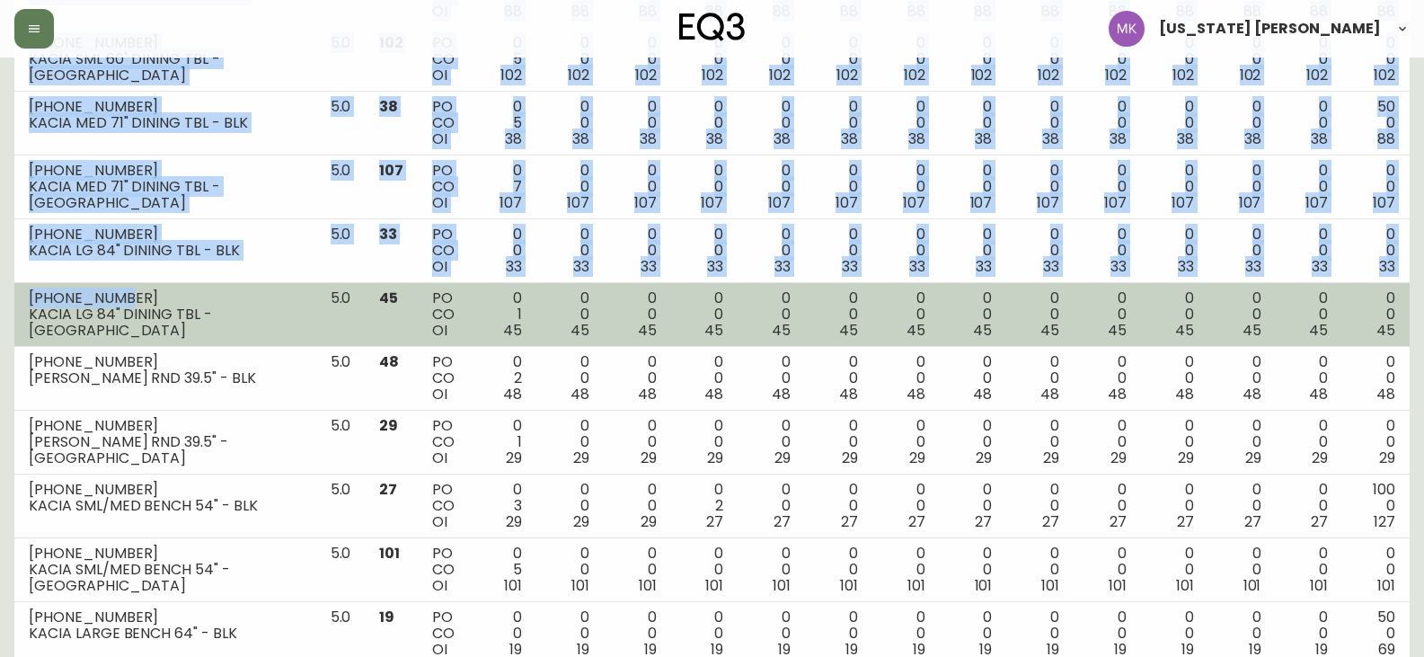
click at [58, 301] on div "[PHONE_NUMBER]" at bounding box center [165, 298] width 273 height 16
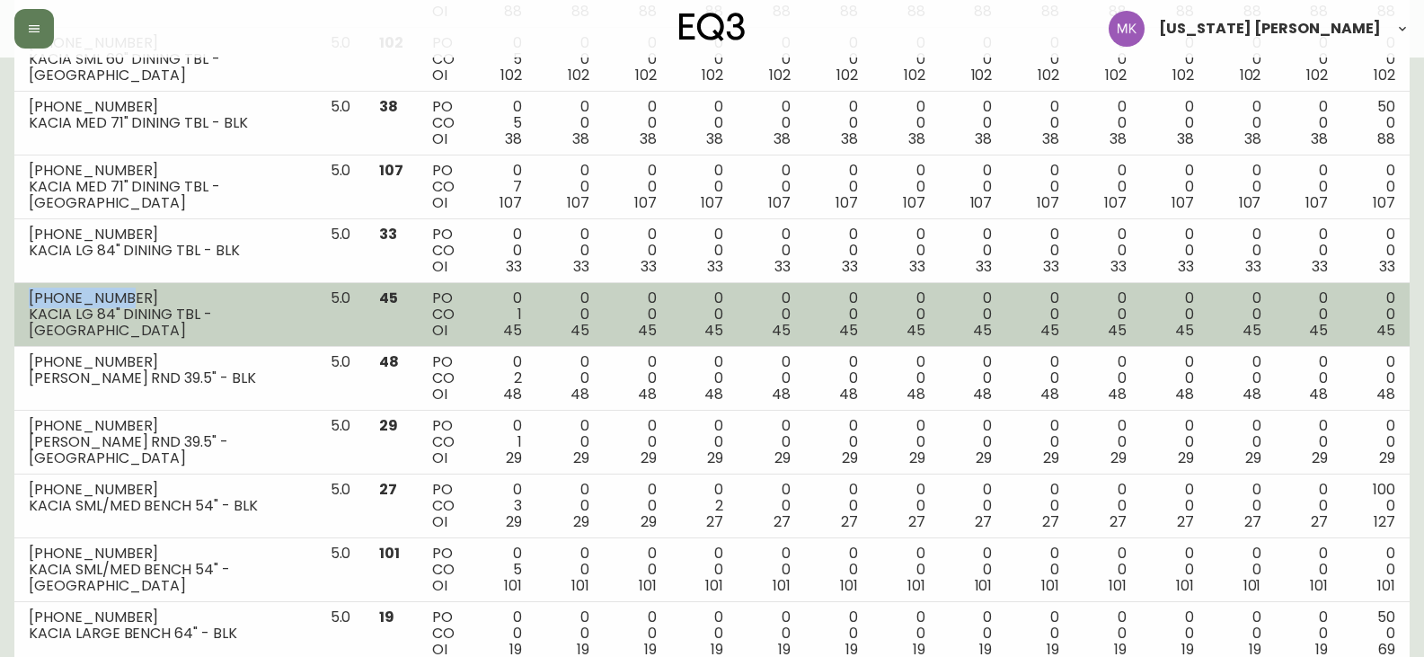
drag, startPoint x: 137, startPoint y: 292, endPoint x: 23, endPoint y: 291, distance: 113.2
click at [23, 291] on td "[PHONE_NUMBER] KACIA LG 84" DINING TBL - [GEOGRAPHIC_DATA]" at bounding box center [165, 315] width 302 height 64
copy div "[PHONE_NUMBER]"
click at [316, 292] on td "5.0" at bounding box center [340, 315] width 49 height 64
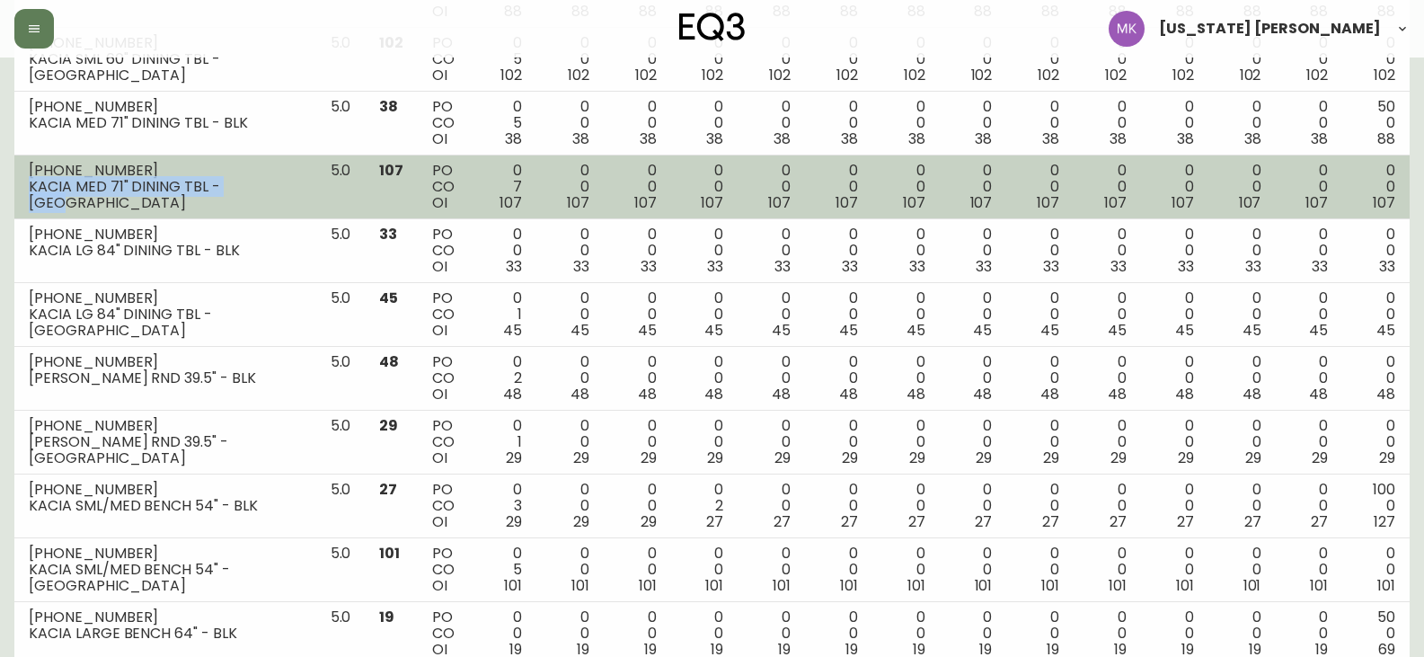
drag, startPoint x: 254, startPoint y: 189, endPoint x: 27, endPoint y: 194, distance: 227.4
click at [27, 194] on td "[PHONE_NUMBER] KACIA MED 71" DINING TBL -[GEOGRAPHIC_DATA]" at bounding box center [165, 187] width 302 height 64
copy div "KACIA MED 71" DINING TBL -[GEOGRAPHIC_DATA]"
drag, startPoint x: 111, startPoint y: 194, endPoint x: 117, endPoint y: 180, distance: 15.4
click at [111, 194] on div "KACIA MED 71" DINING TBL -[GEOGRAPHIC_DATA]" at bounding box center [165, 195] width 273 height 32
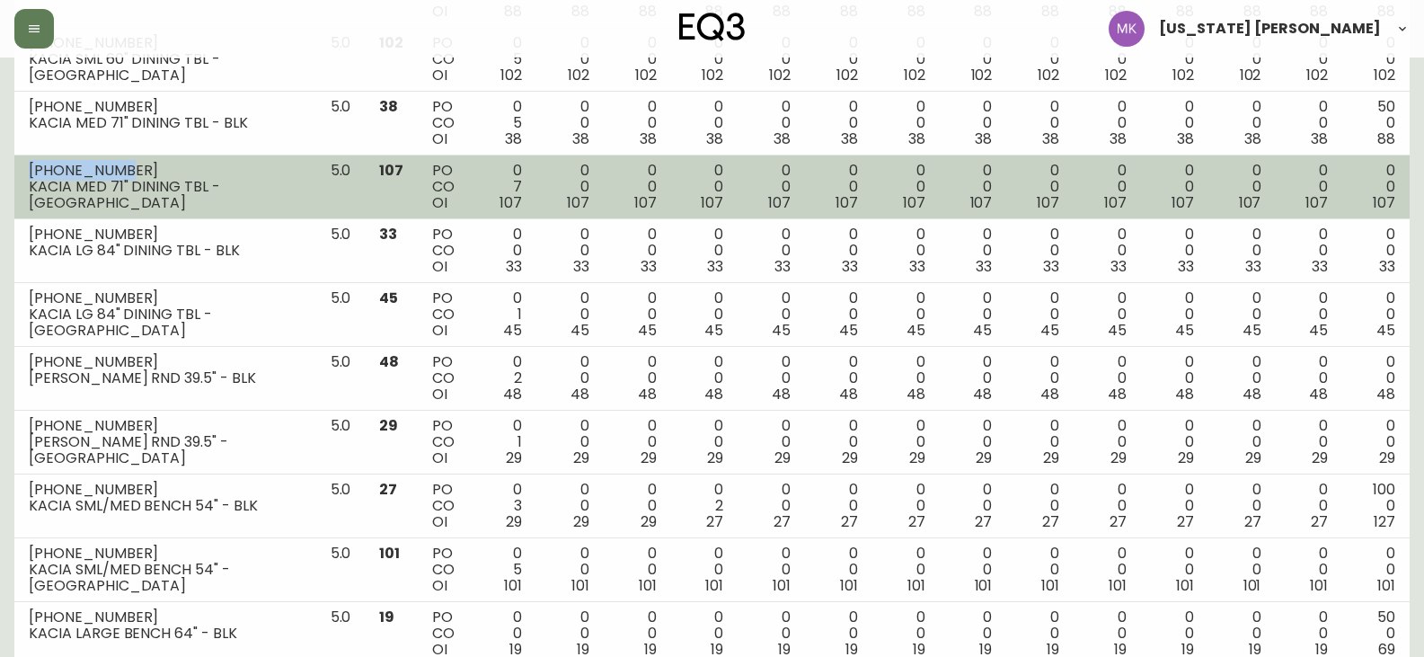
drag, startPoint x: 118, startPoint y: 171, endPoint x: 18, endPoint y: 172, distance: 99.8
click at [19, 172] on td "[PHONE_NUMBER] KACIA MED 71" DINING TBL -[GEOGRAPHIC_DATA]" at bounding box center [165, 187] width 302 height 64
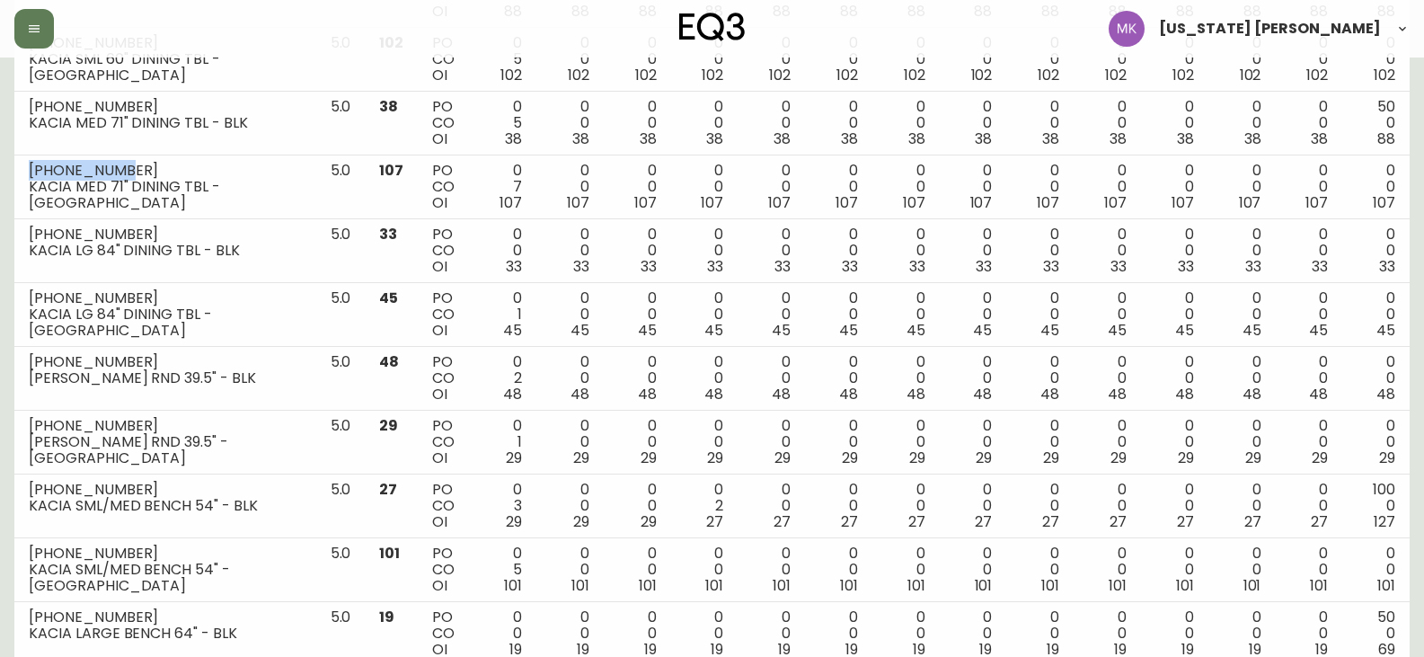
copy div "[PHONE_NUMBER]"
